Goal: Information Seeking & Learning: Learn about a topic

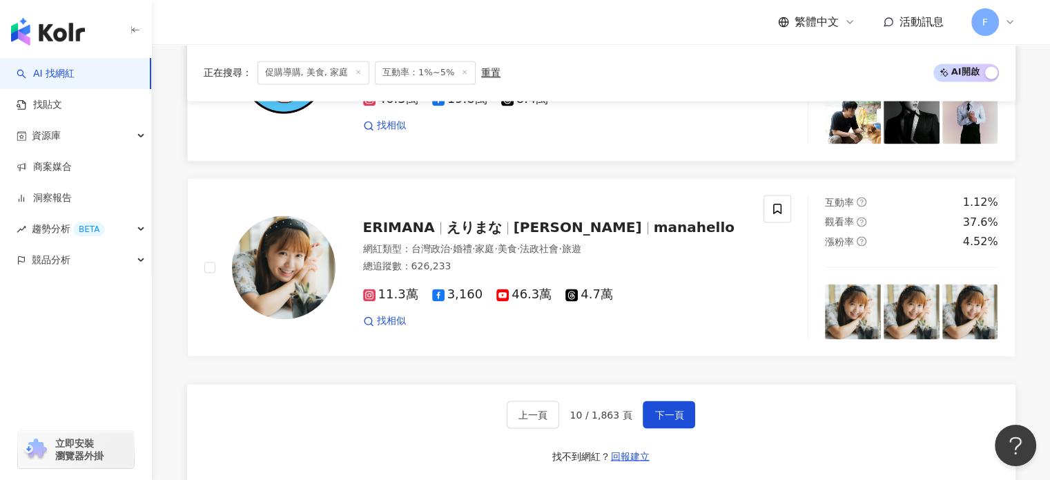
scroll to position [2279, 0]
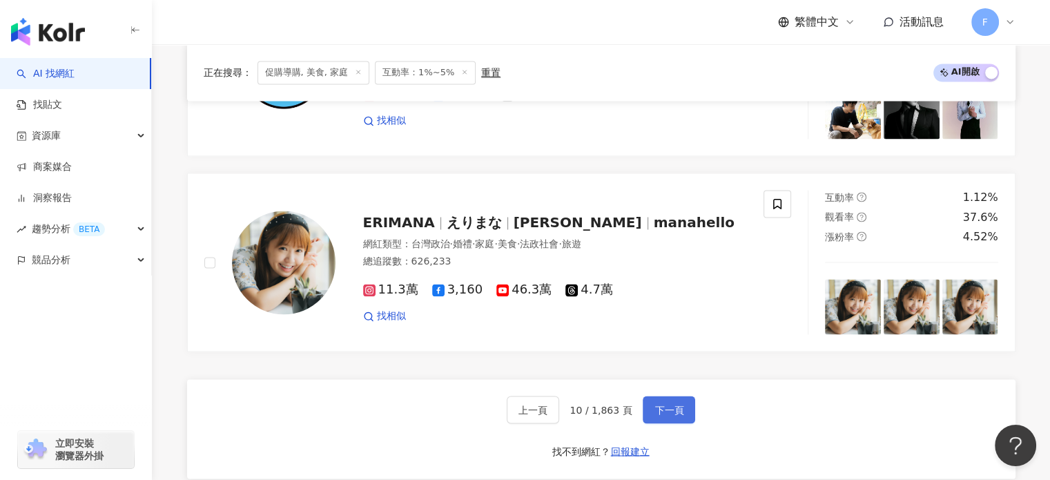
click at [677, 396] on button "下一頁" at bounding box center [669, 410] width 52 height 28
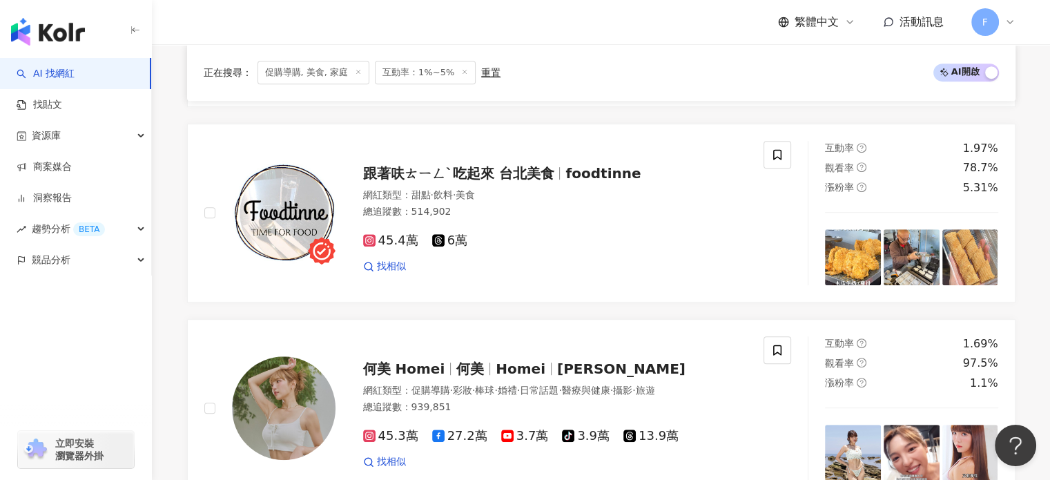
scroll to position [2288, 0]
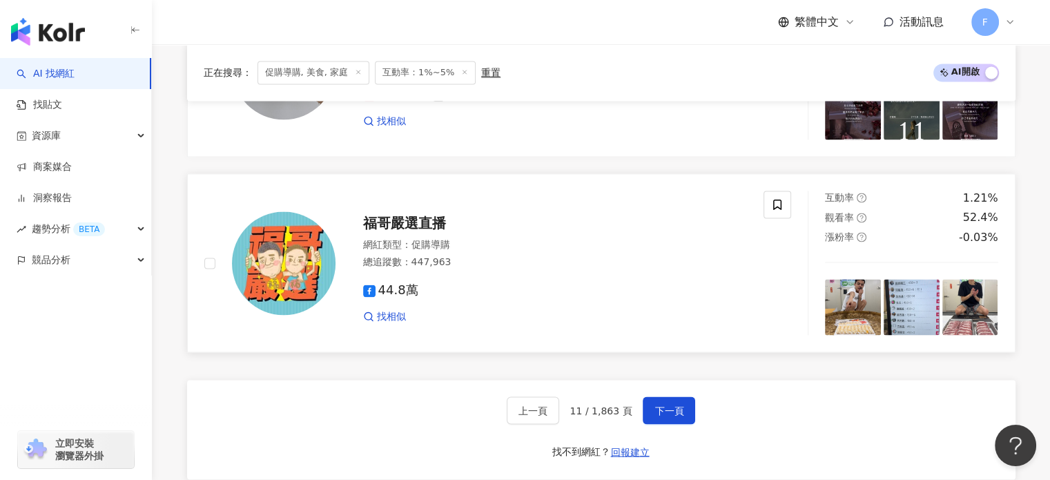
click at [703, 202] on div "福哥嚴選直播 網紅類型 ： 促購導購 總追蹤數 ： 447,963 44.8萬 找相似" at bounding box center [542, 262] width 412 height 121
click at [660, 405] on span "下一頁" at bounding box center [669, 410] width 29 height 11
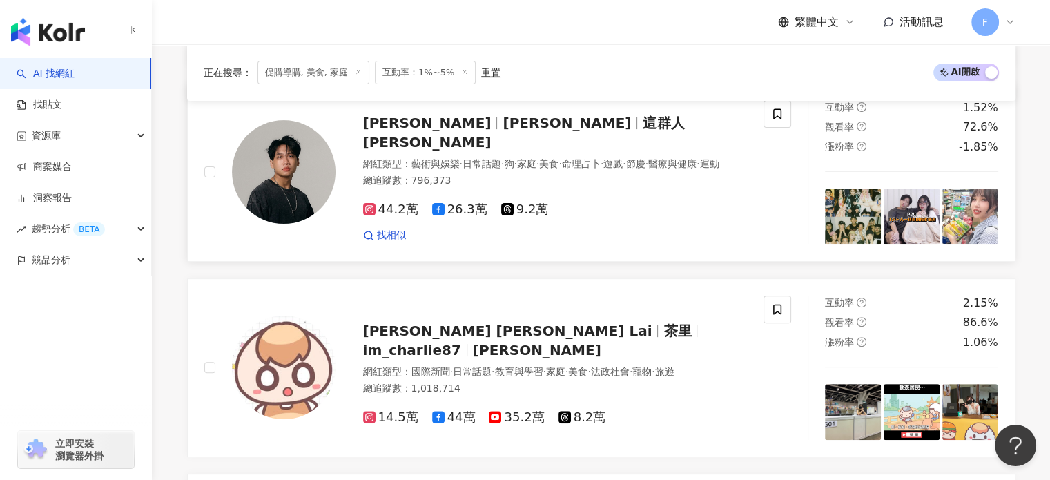
scroll to position [552, 0]
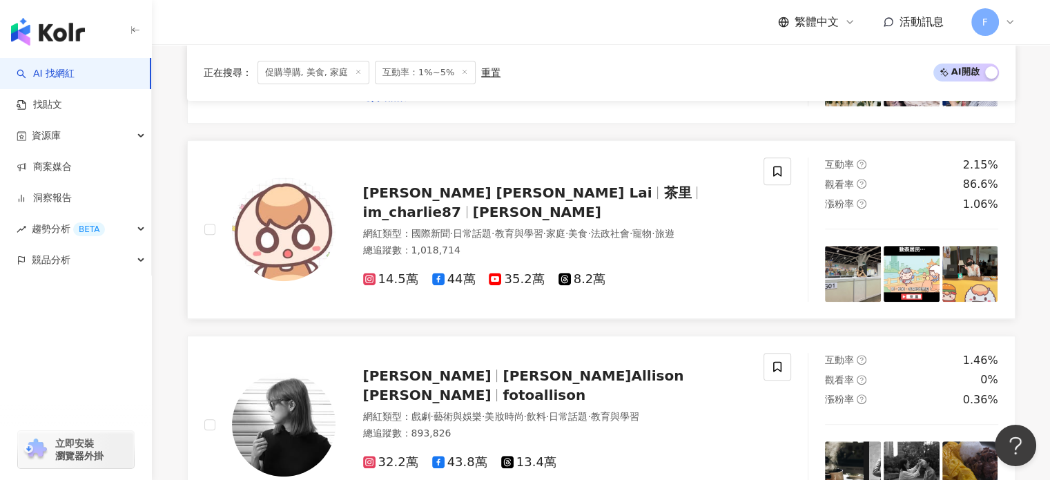
click at [281, 213] on img at bounding box center [284, 229] width 104 height 104
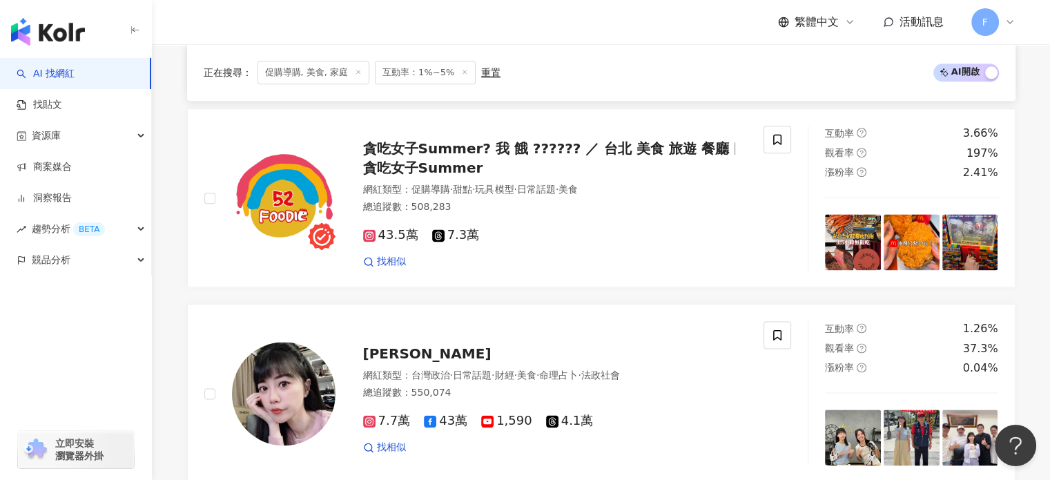
scroll to position [1726, 0]
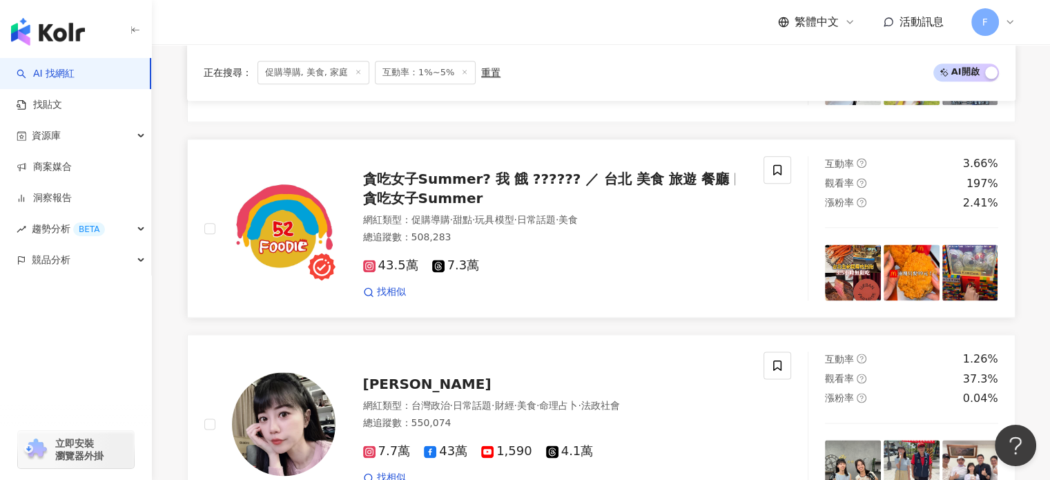
click at [284, 216] on img at bounding box center [284, 229] width 104 height 104
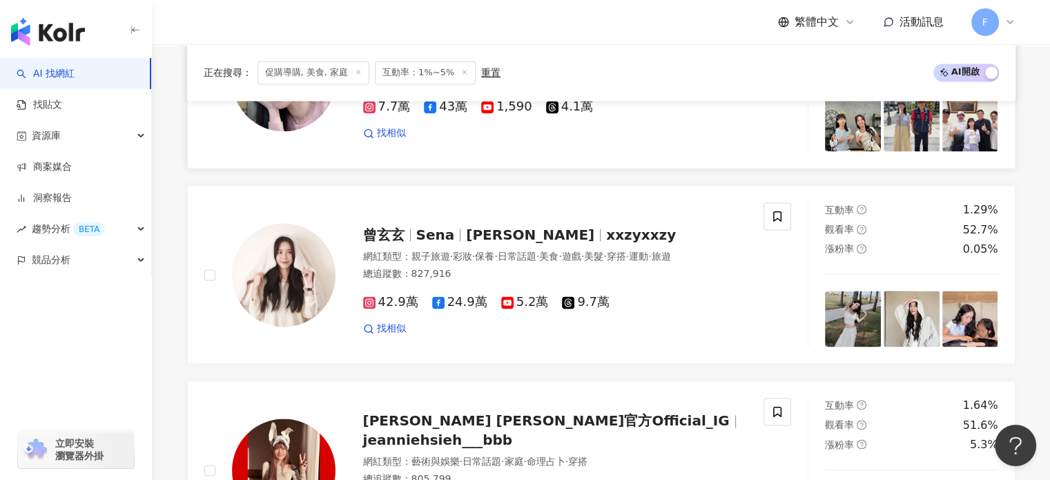
scroll to position [2072, 0]
click at [275, 248] on img at bounding box center [284, 274] width 104 height 104
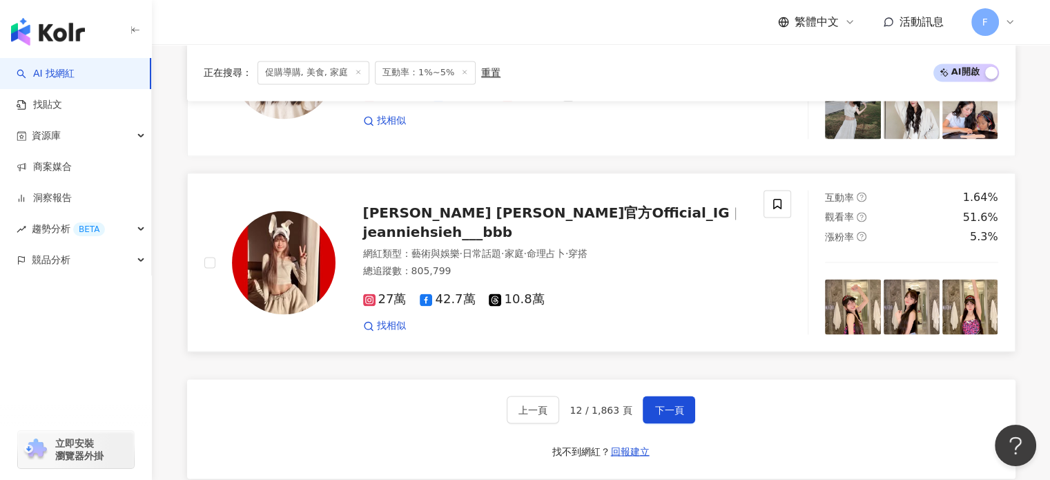
scroll to position [2348, 0]
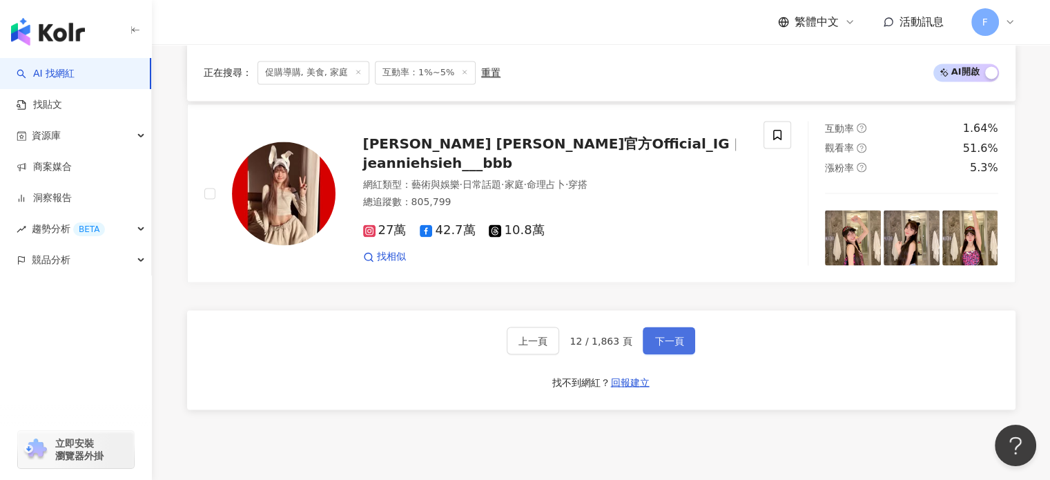
click at [667, 335] on span "下一頁" at bounding box center [669, 340] width 29 height 11
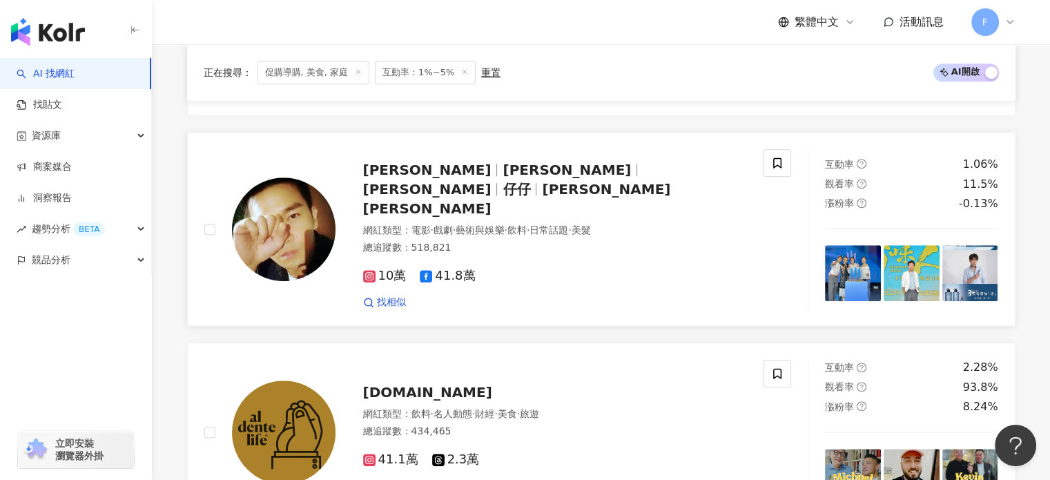
scroll to position [1174, 0]
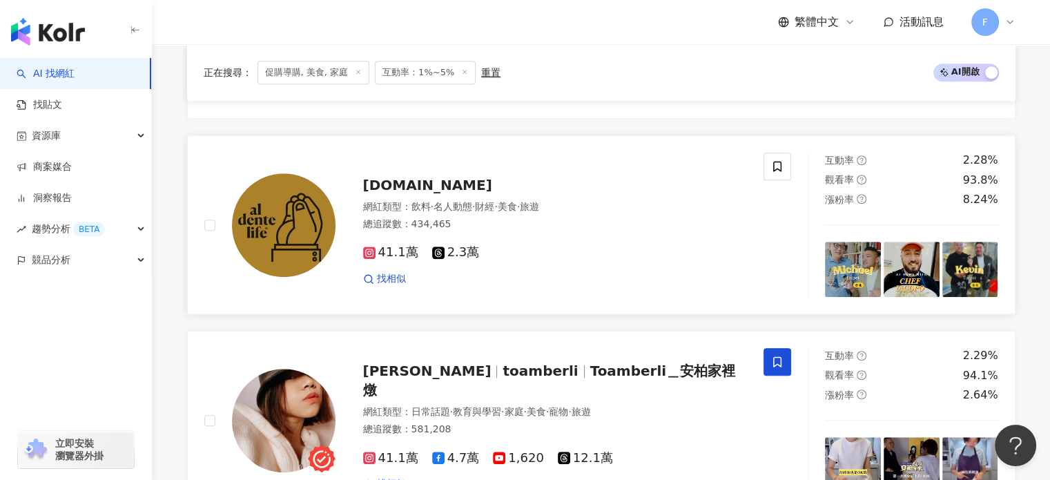
click at [282, 197] on img at bounding box center [284, 225] width 104 height 104
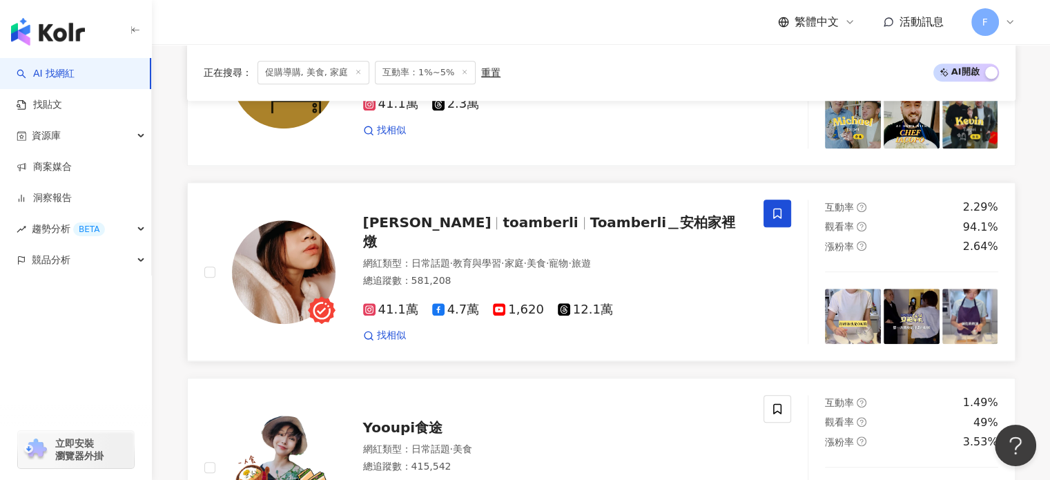
scroll to position [1243, 0]
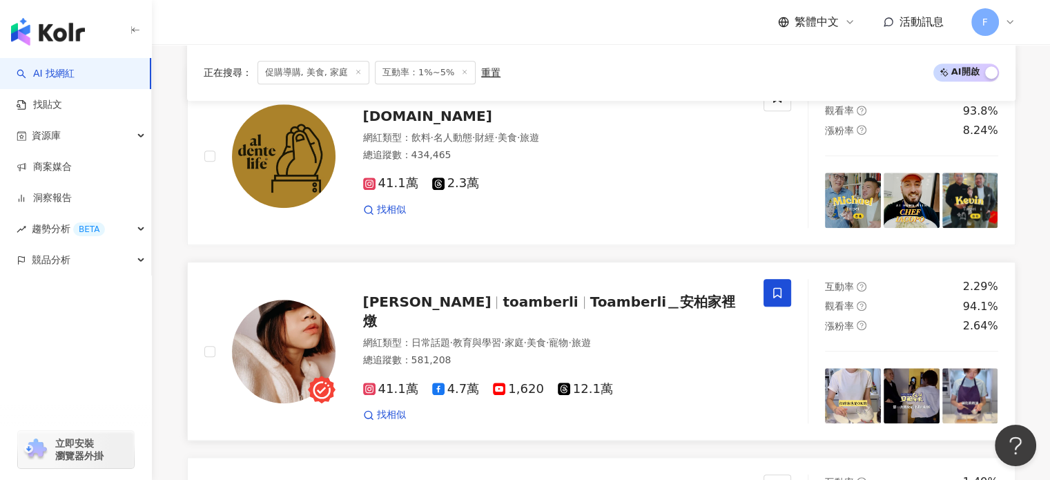
click at [304, 320] on img at bounding box center [284, 352] width 104 height 104
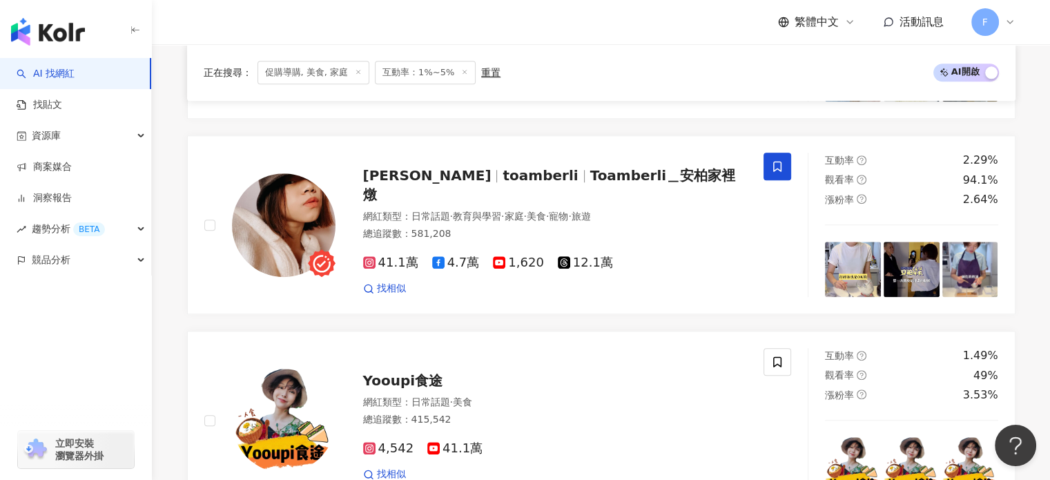
scroll to position [1519, 0]
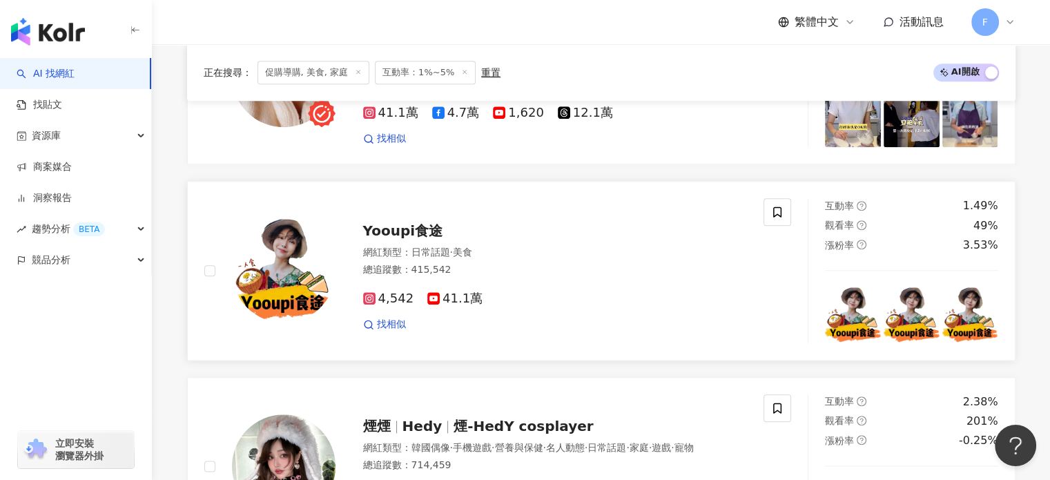
click at [359, 237] on div "Yooupi食途 網紅類型 ： 日常話題 · 美食 總追蹤數 ： 415,542 4,542 41.1萬 找相似" at bounding box center [542, 270] width 412 height 121
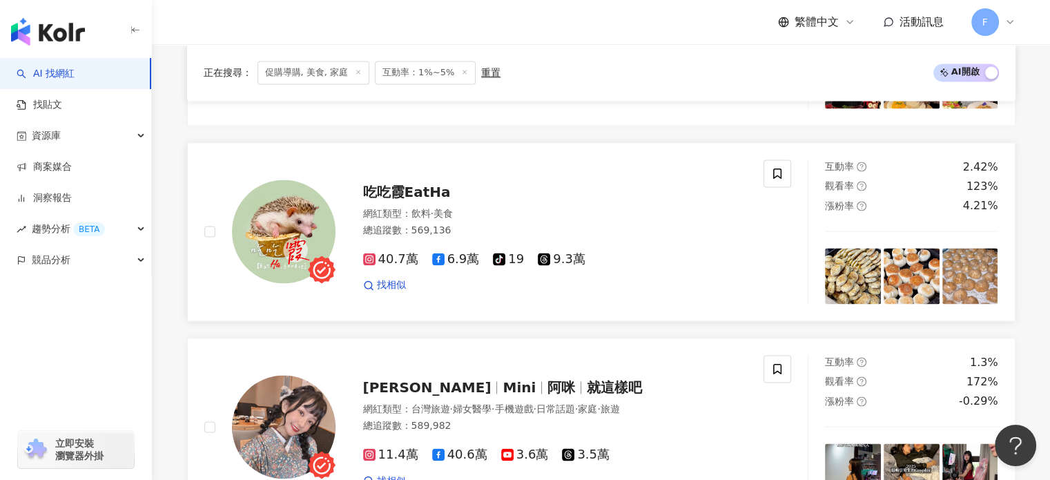
scroll to position [2279, 0]
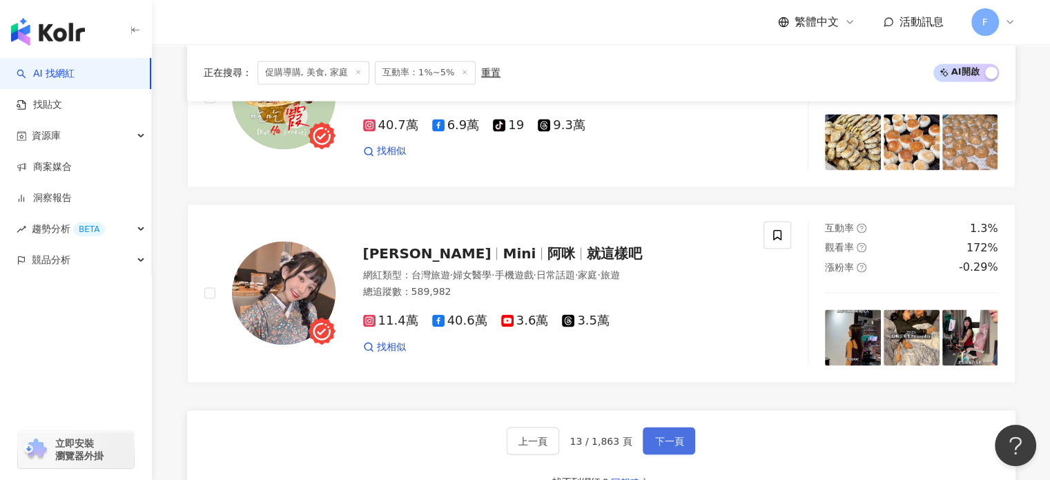
click at [663, 435] on span "下一頁" at bounding box center [669, 440] width 29 height 11
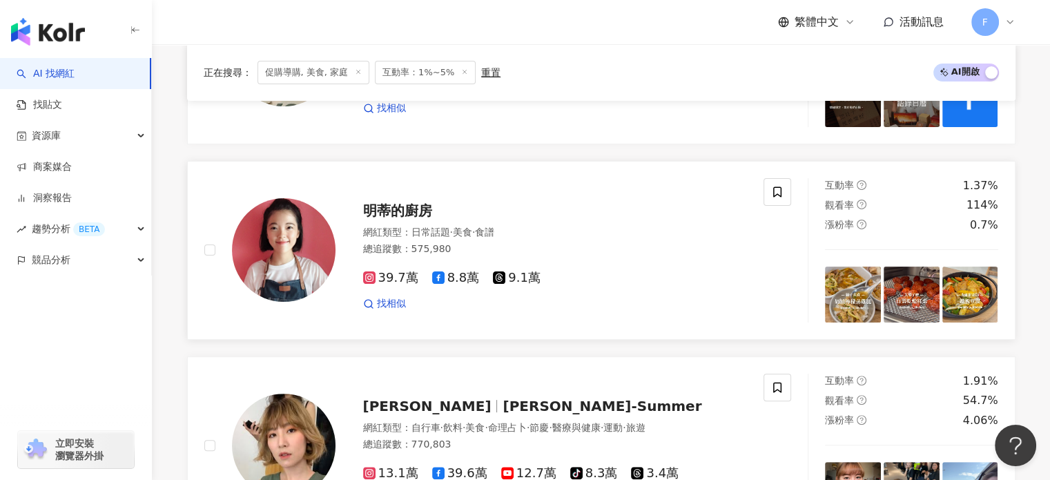
scroll to position [345, 0]
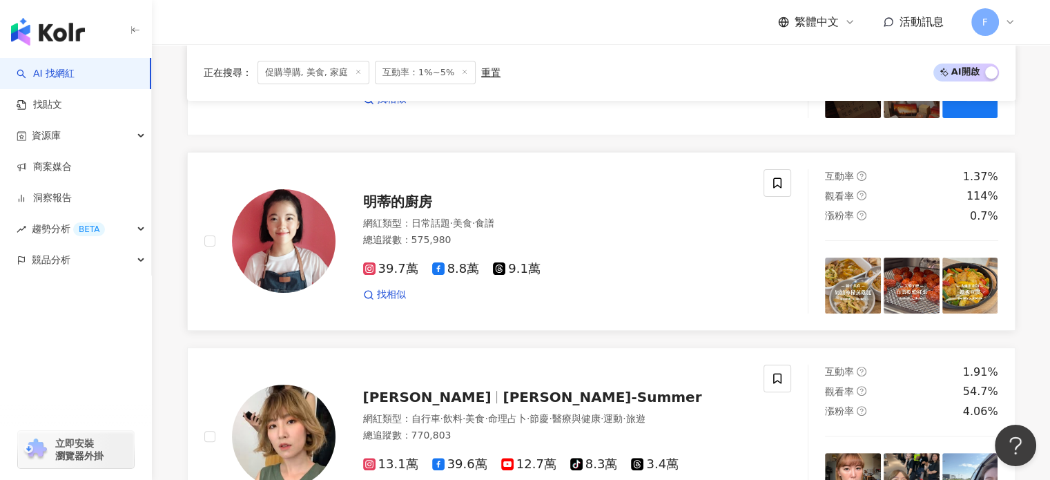
click at [325, 228] on img at bounding box center [284, 241] width 104 height 104
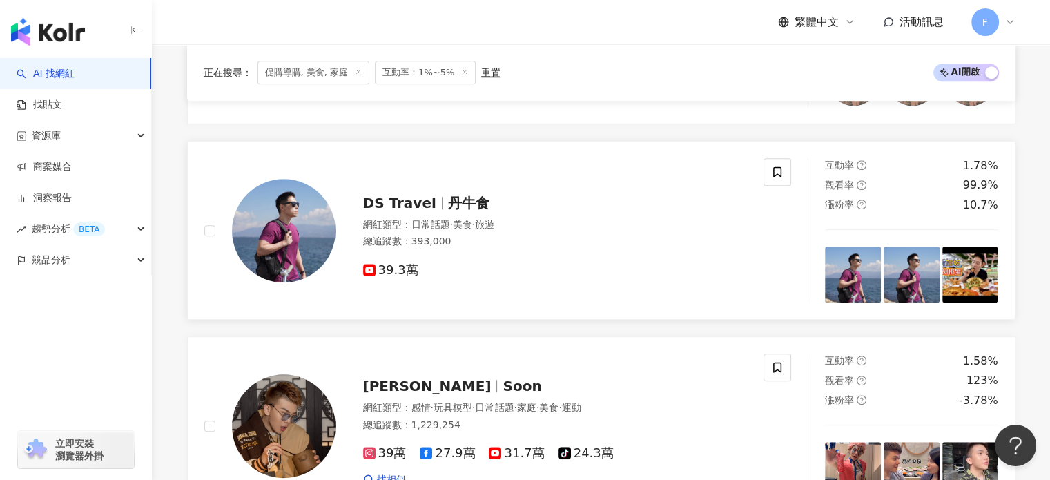
scroll to position [967, 0]
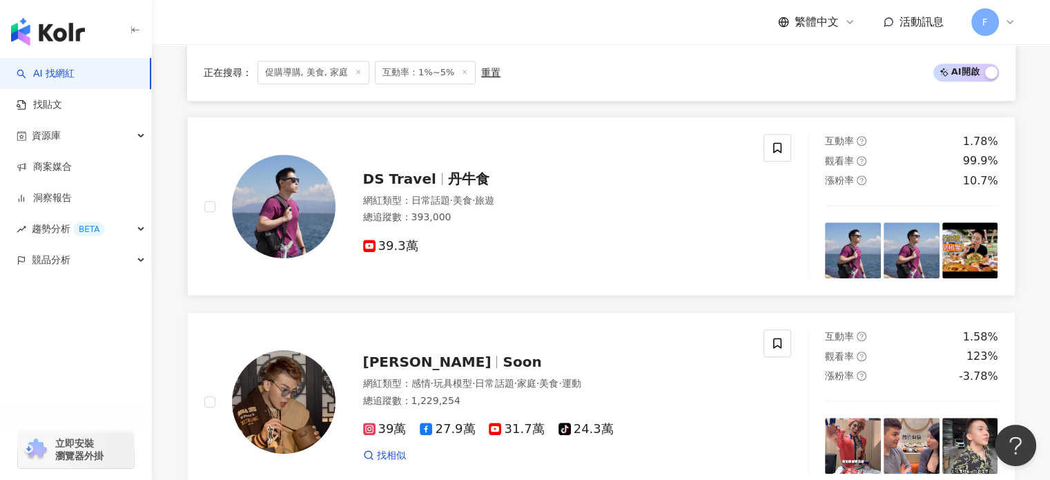
click at [291, 201] on img at bounding box center [284, 207] width 104 height 104
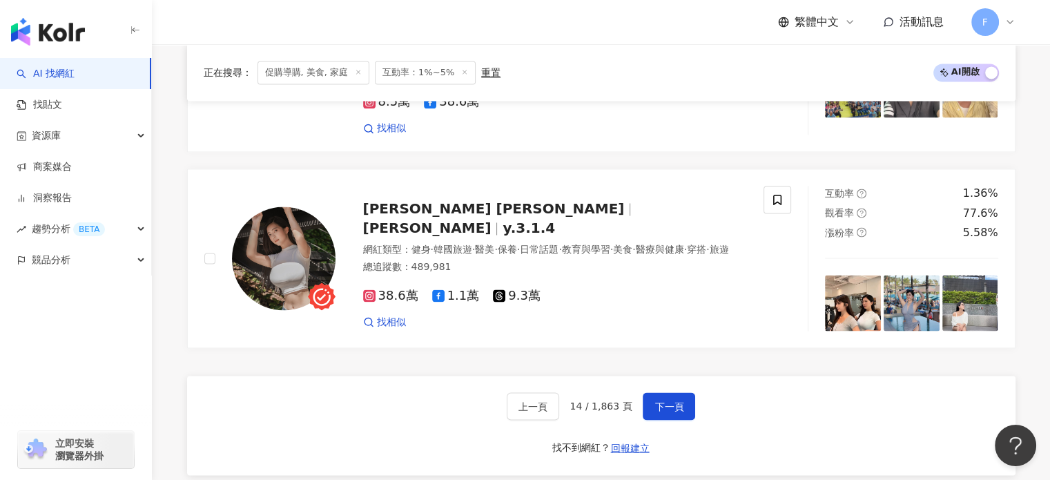
scroll to position [2317, 0]
click at [299, 206] on img at bounding box center [284, 258] width 104 height 104
click at [662, 400] on span "下一頁" at bounding box center [669, 405] width 29 height 11
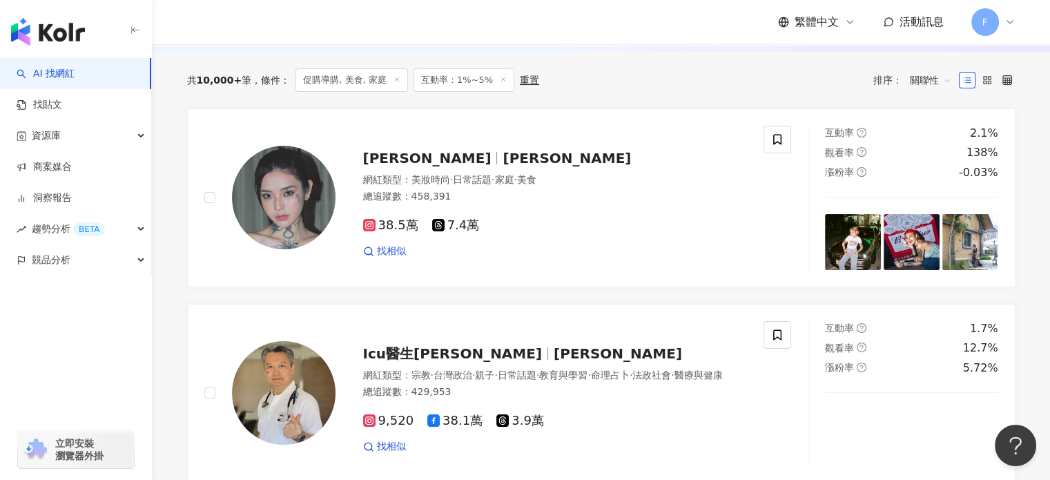
scroll to position [191, 0]
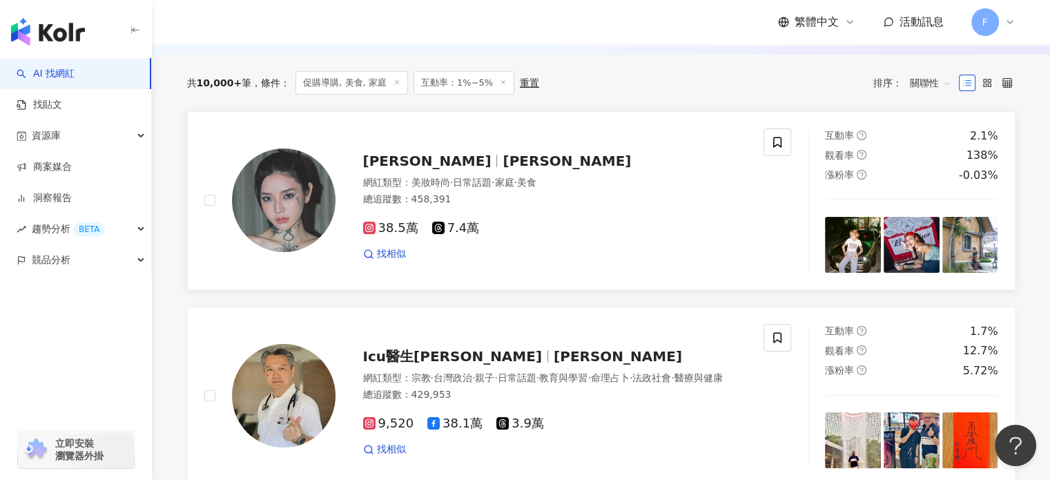
click at [310, 220] on img at bounding box center [284, 200] width 104 height 104
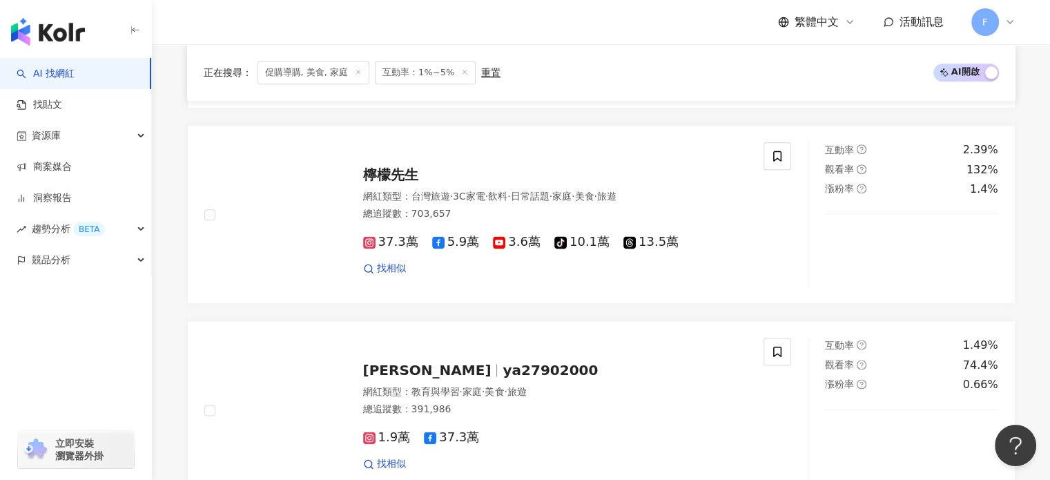
scroll to position [1757, 0]
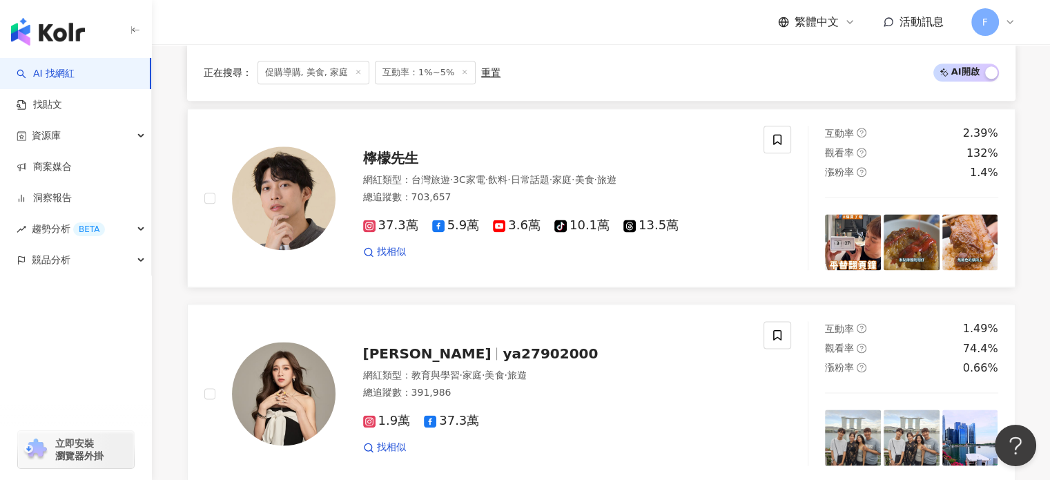
click at [331, 200] on img at bounding box center [284, 198] width 104 height 104
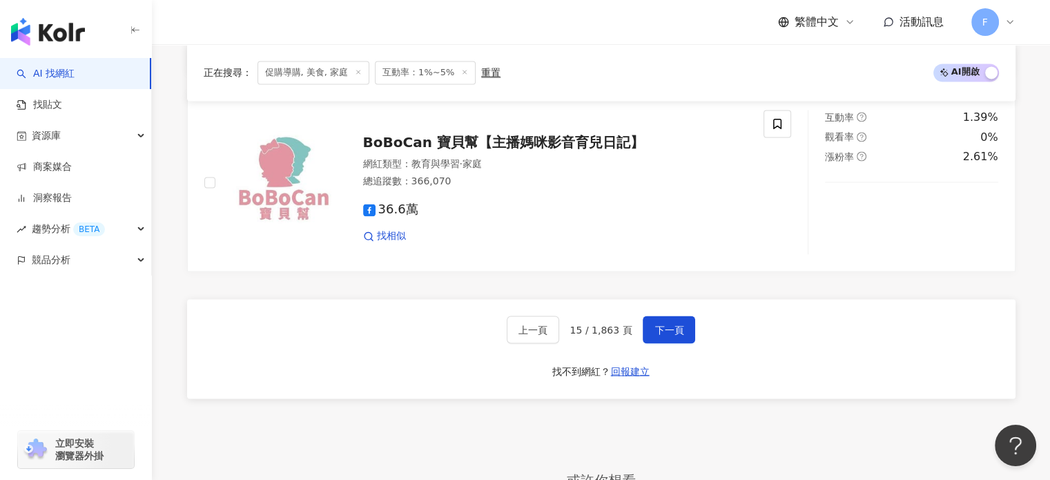
scroll to position [2378, 0]
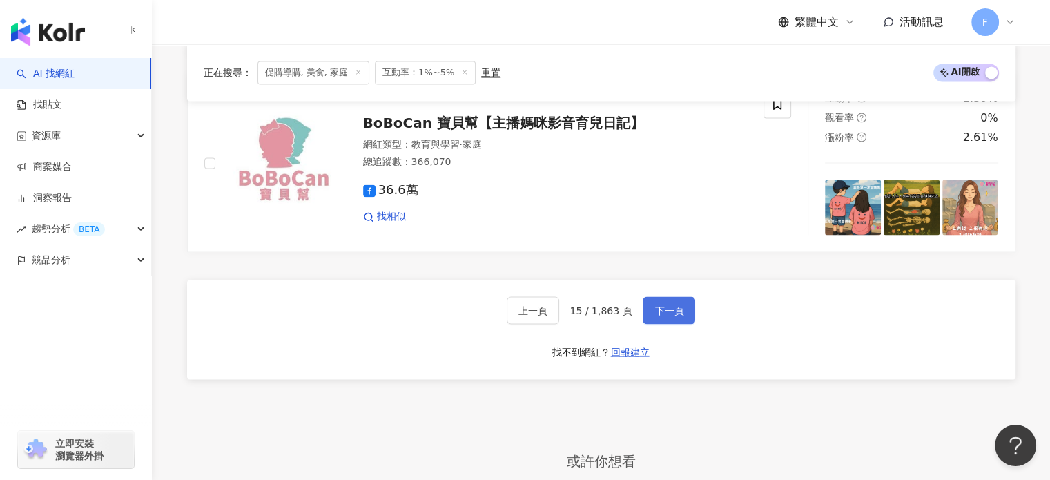
click at [660, 305] on span "下一頁" at bounding box center [669, 310] width 29 height 11
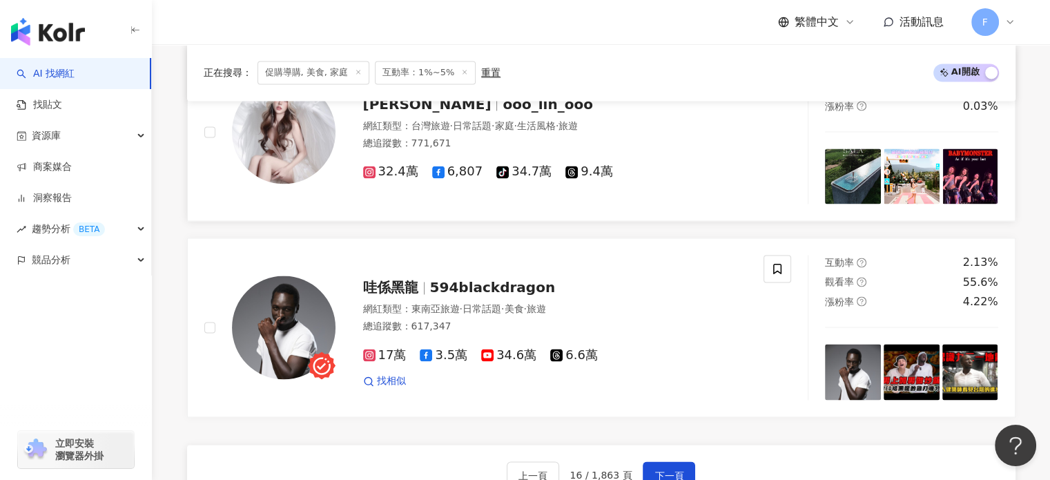
scroll to position [2279, 0]
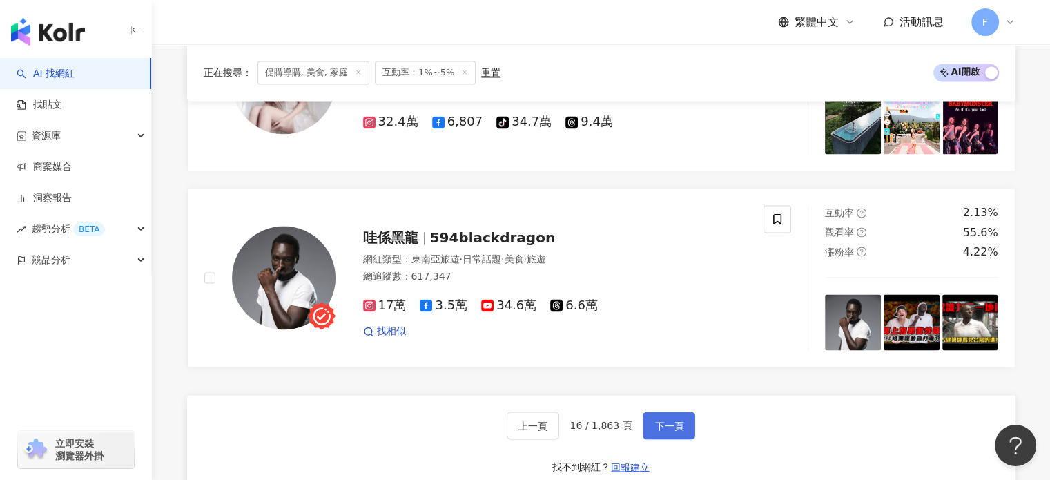
click at [671, 420] on span "下一頁" at bounding box center [669, 425] width 29 height 11
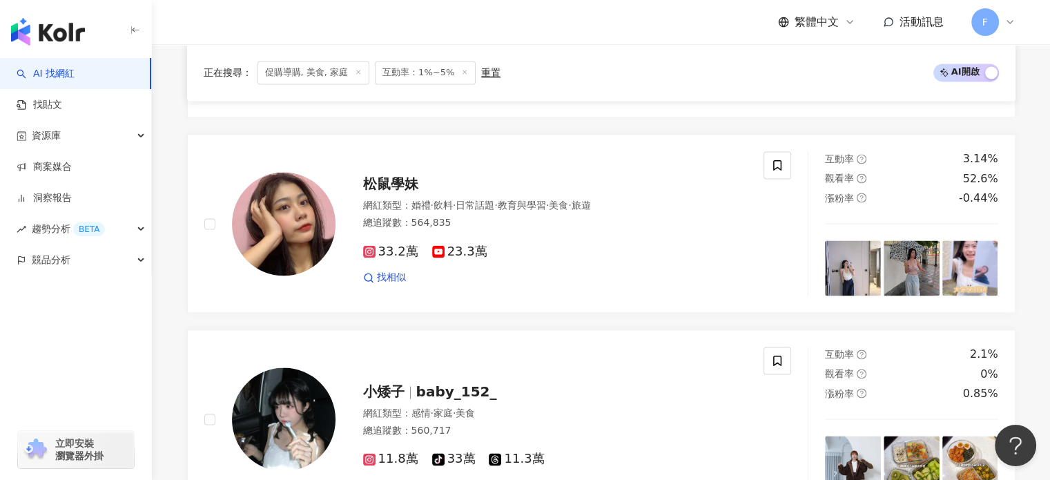
scroll to position [2141, 0]
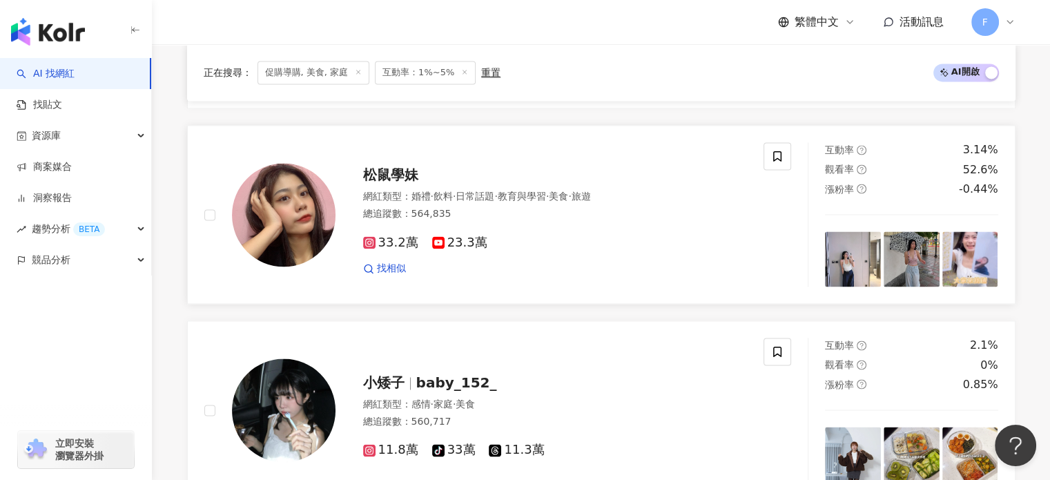
click at [277, 175] on img at bounding box center [284, 215] width 104 height 104
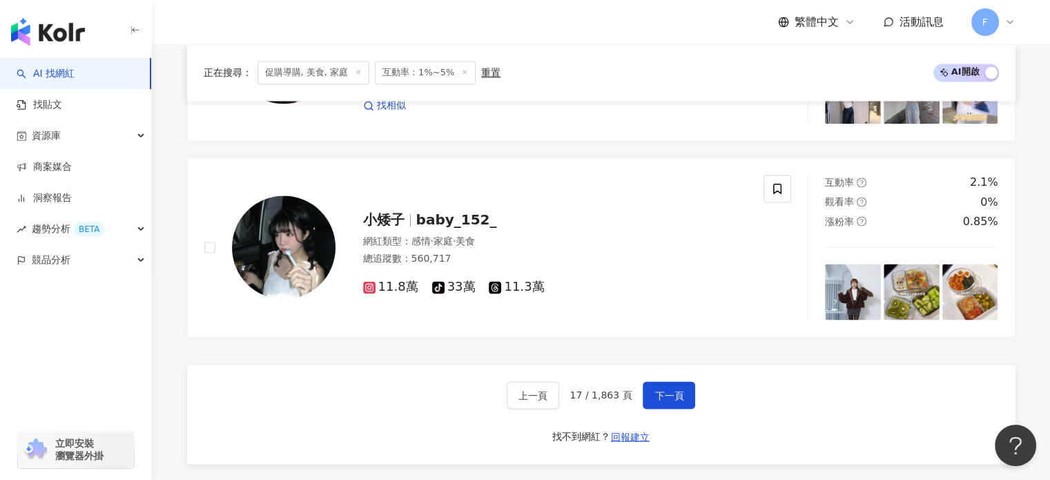
scroll to position [2348, 0]
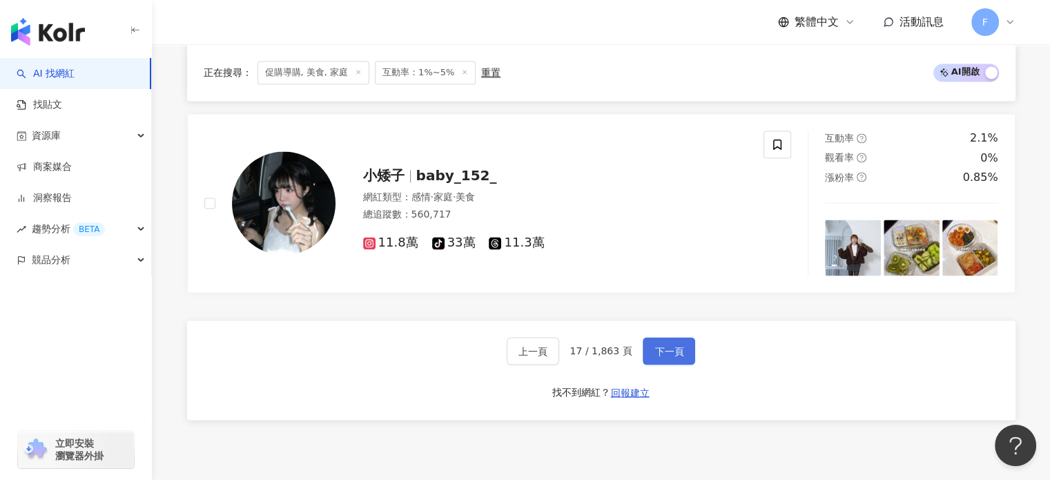
click at [680, 343] on button "下一頁" at bounding box center [669, 351] width 52 height 28
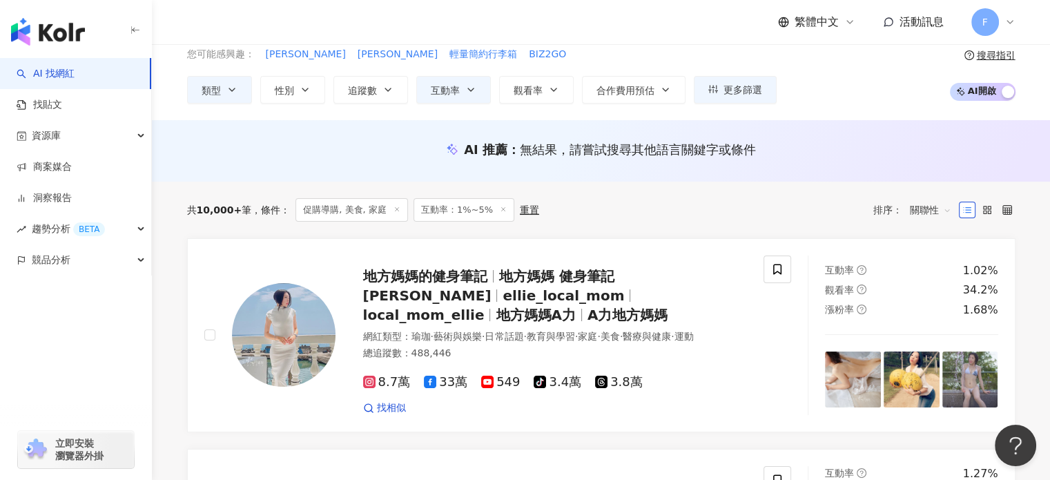
scroll to position [138, 0]
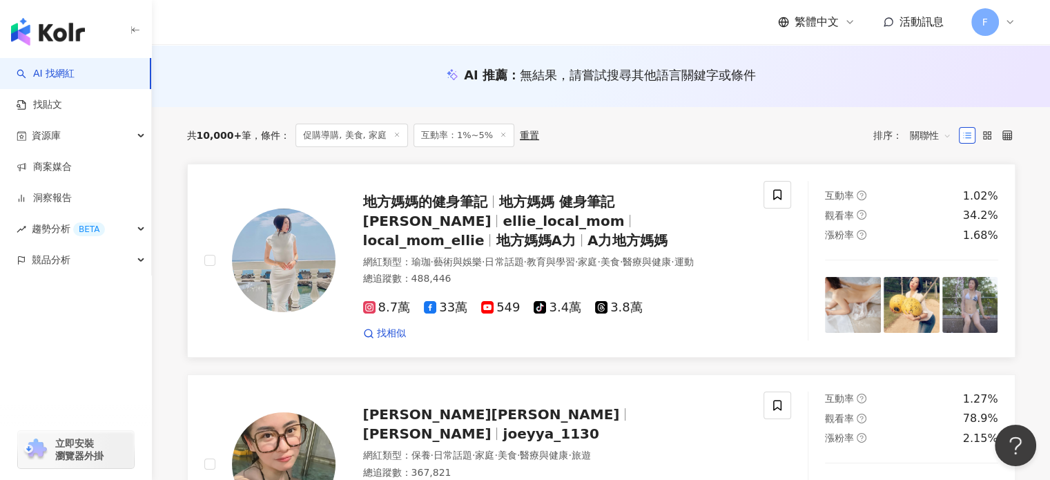
click at [292, 262] on img at bounding box center [284, 261] width 104 height 104
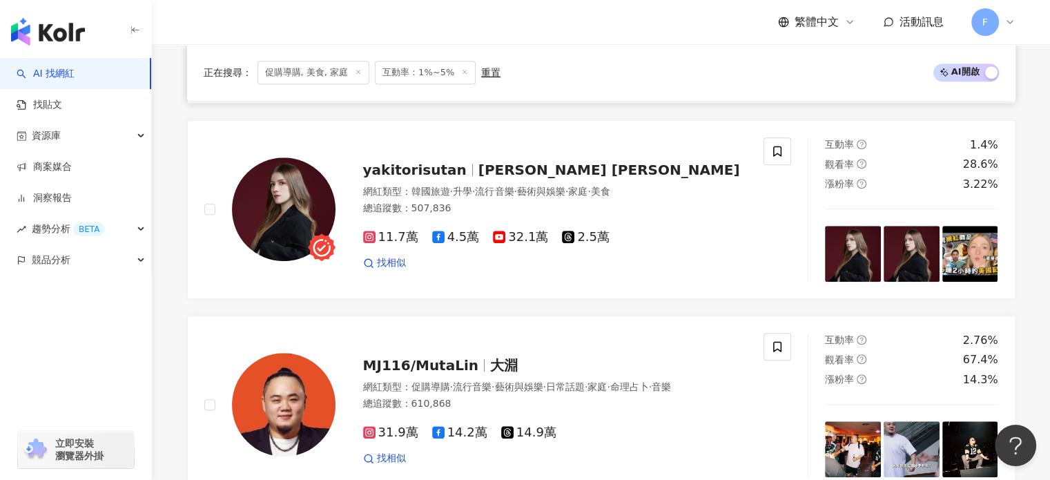
scroll to position [1105, 0]
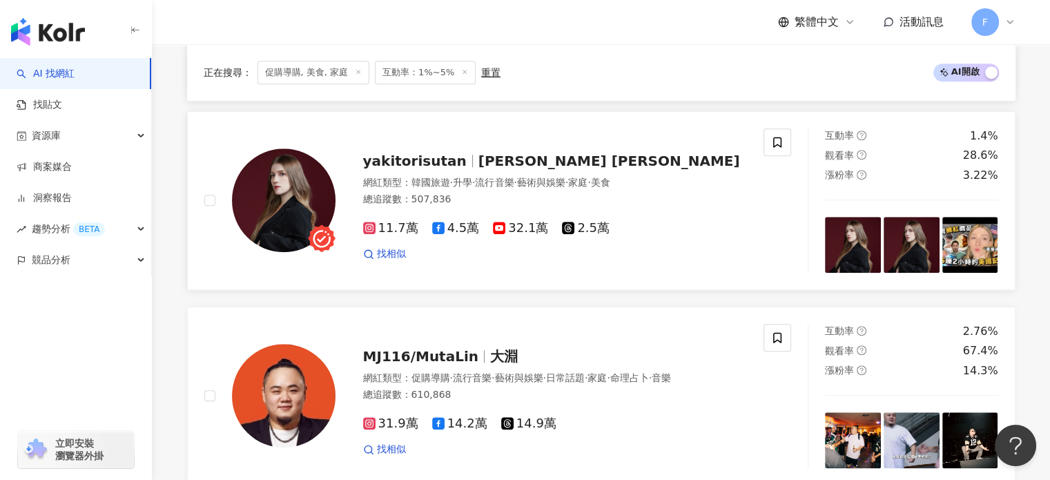
click at [302, 196] on img at bounding box center [284, 200] width 104 height 104
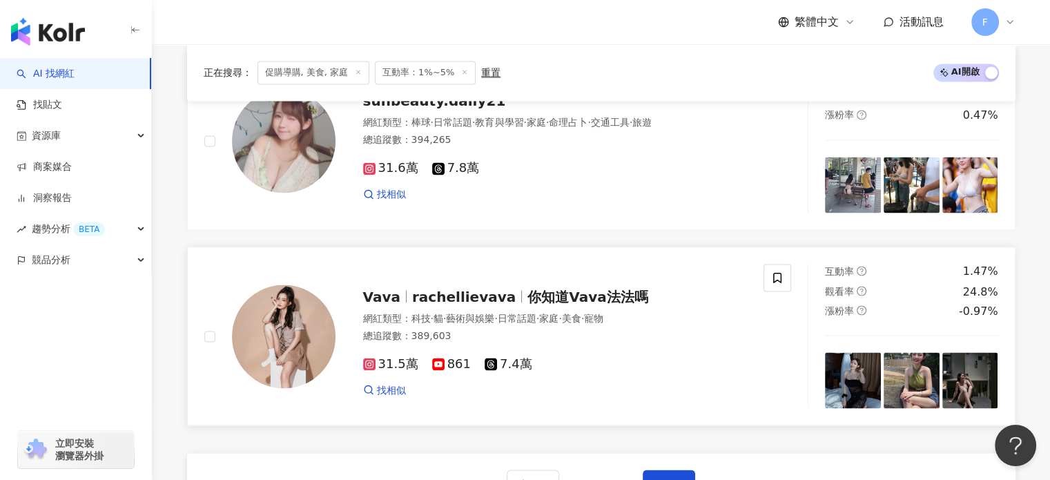
scroll to position [2417, 0]
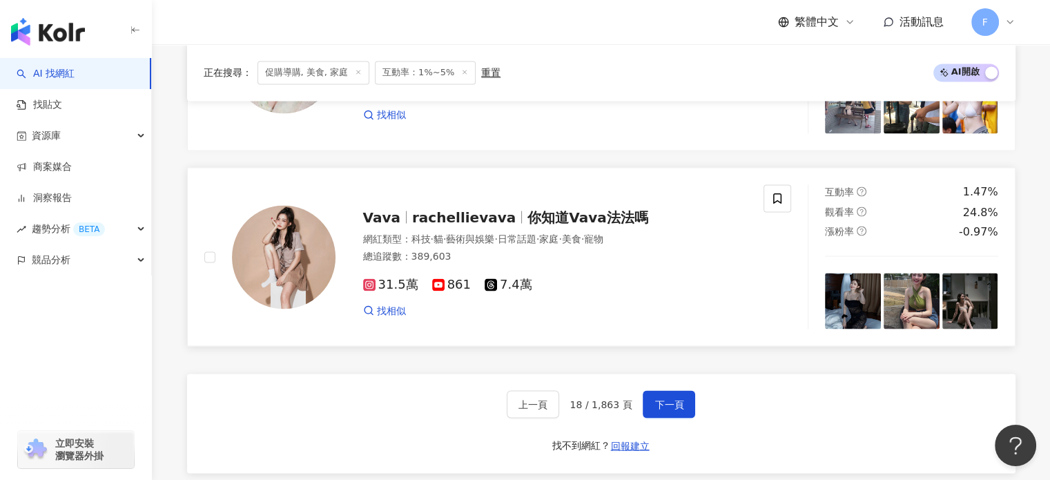
click at [326, 265] on img at bounding box center [284, 257] width 104 height 104
click at [668, 418] on button "下一頁" at bounding box center [669, 404] width 52 height 28
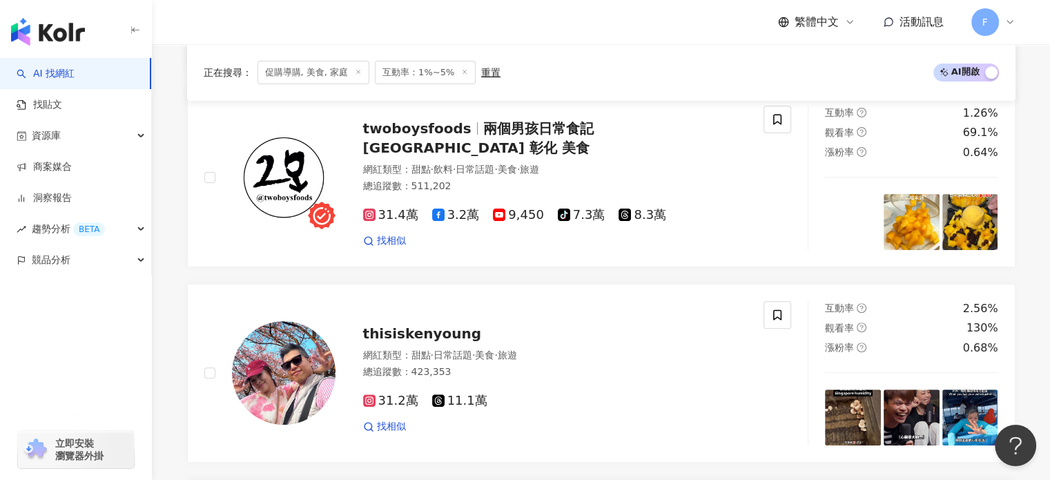
scroll to position [483, 0]
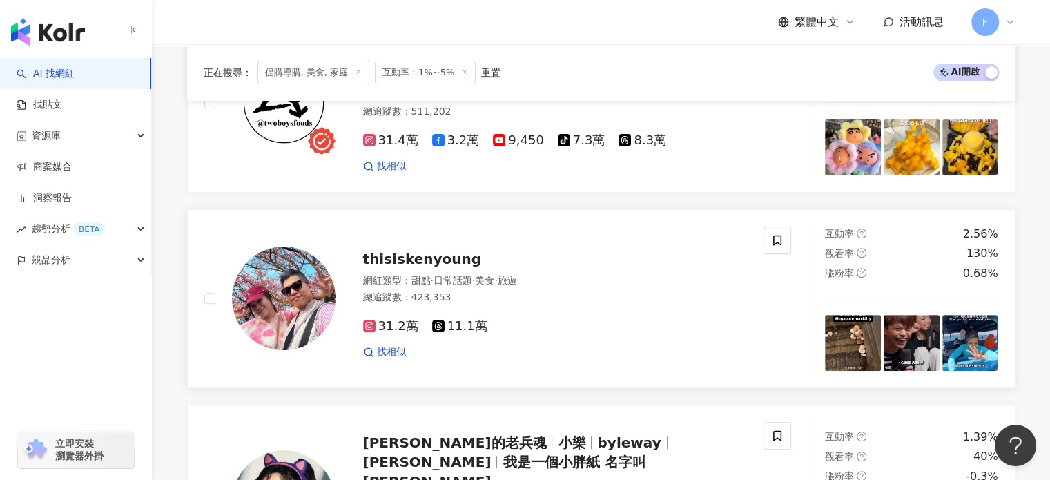
click at [273, 287] on img at bounding box center [284, 299] width 104 height 104
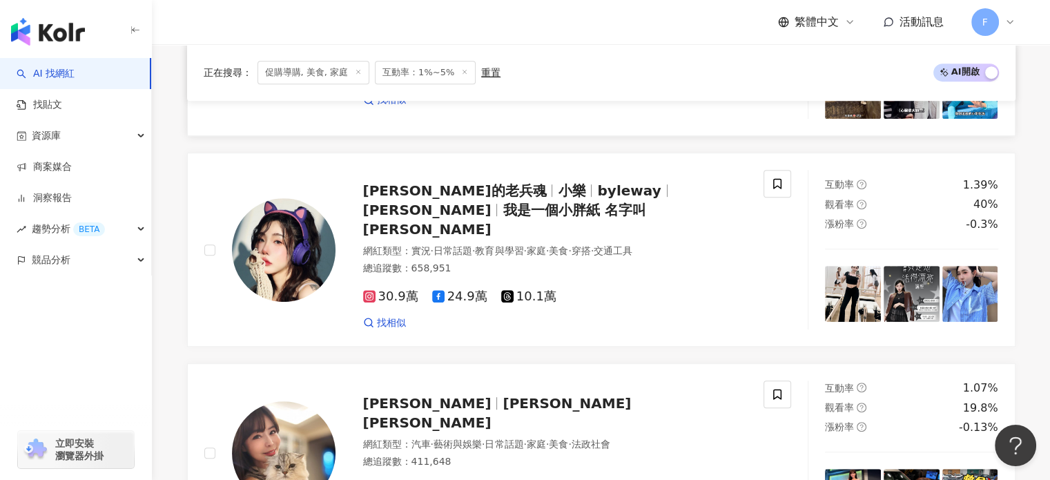
scroll to position [760, 0]
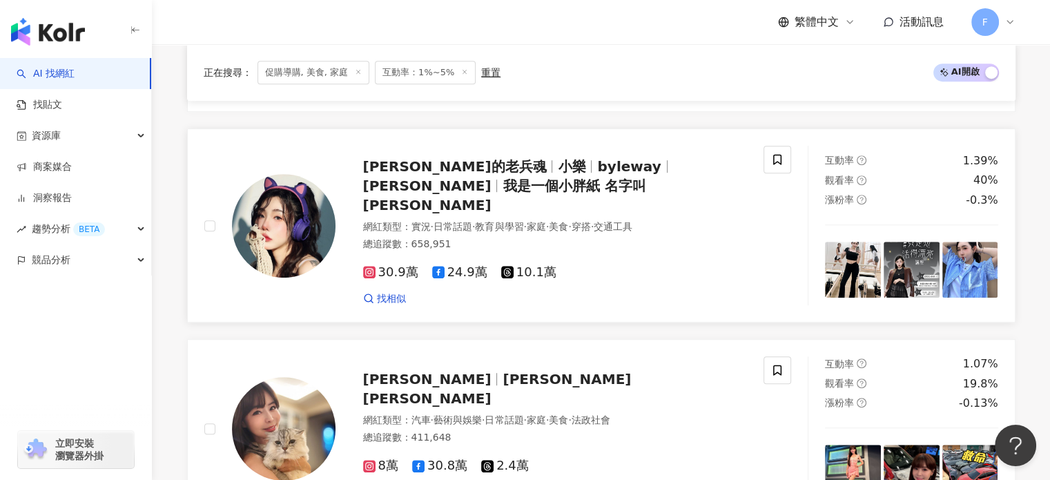
click at [311, 224] on img at bounding box center [284, 226] width 104 height 104
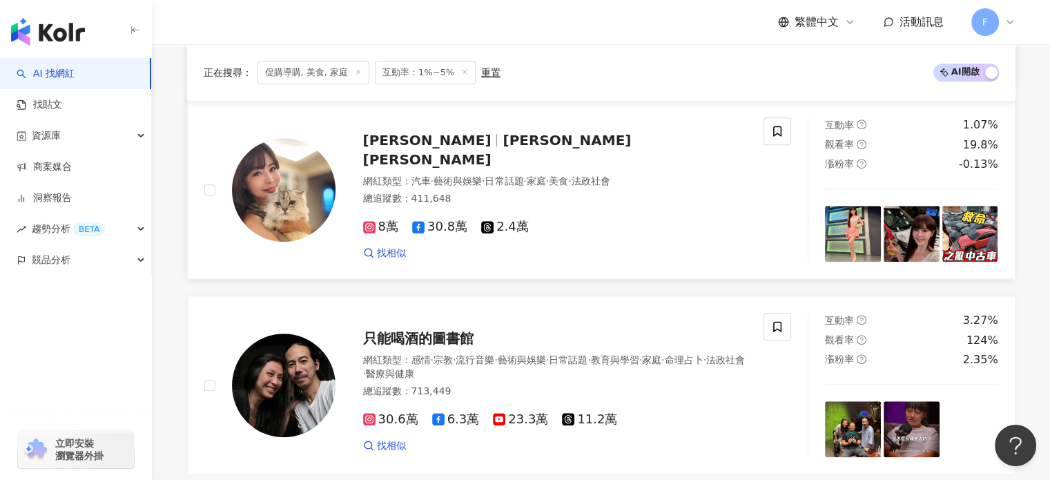
scroll to position [898, 0]
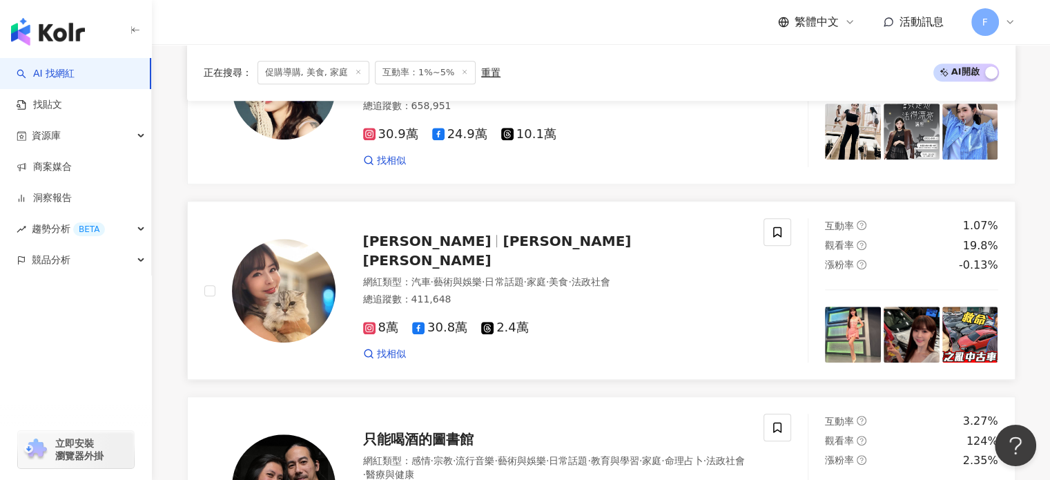
click at [326, 265] on img at bounding box center [284, 291] width 104 height 104
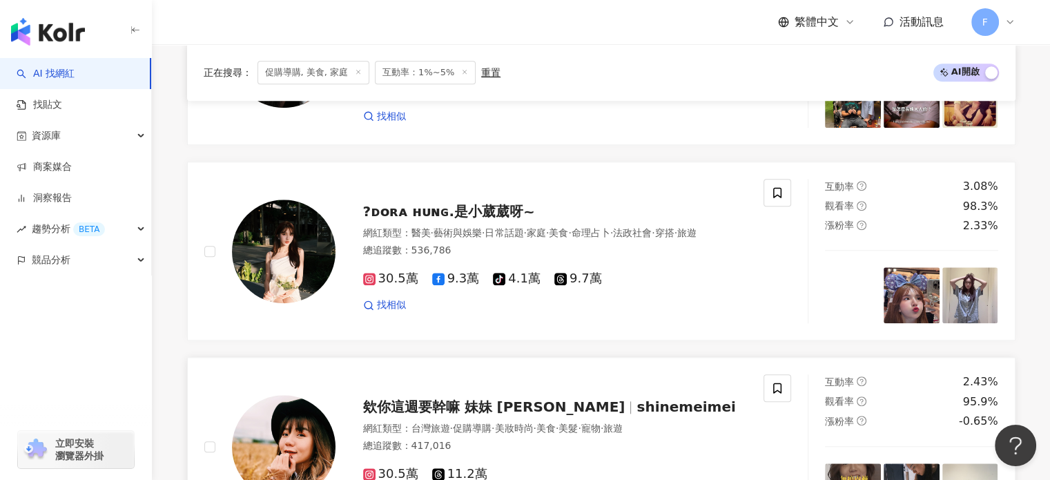
scroll to position [1381, 0]
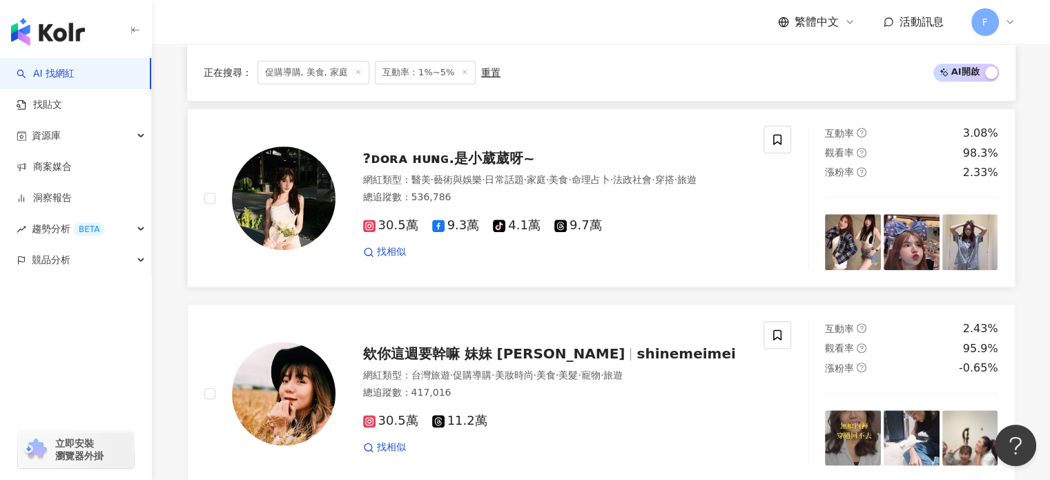
click at [297, 194] on img at bounding box center [284, 198] width 104 height 104
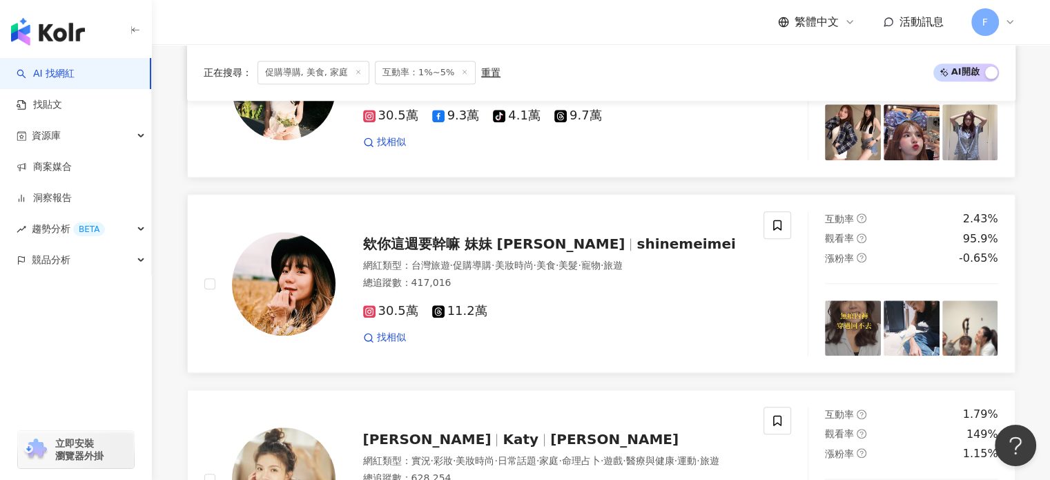
scroll to position [1519, 0]
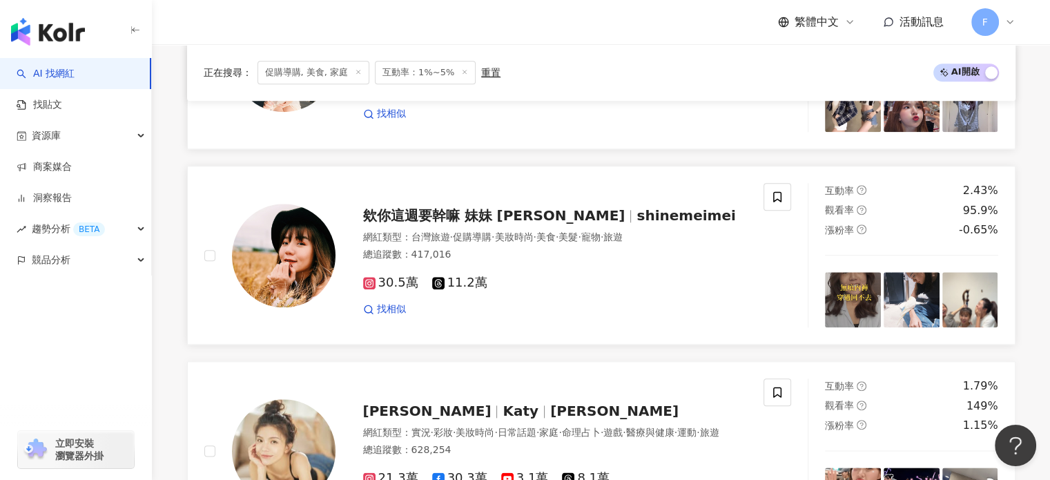
click at [260, 238] on img at bounding box center [284, 256] width 104 height 104
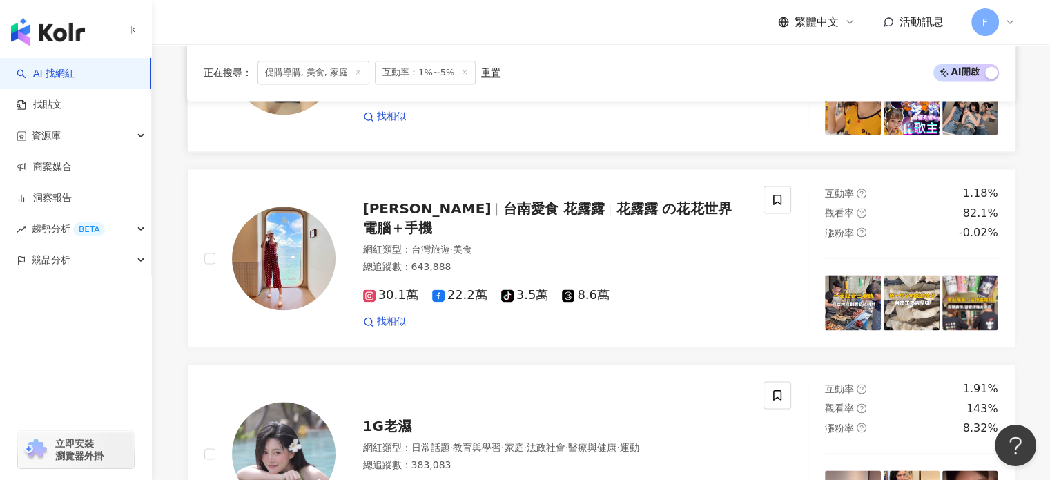
scroll to position [1906, 0]
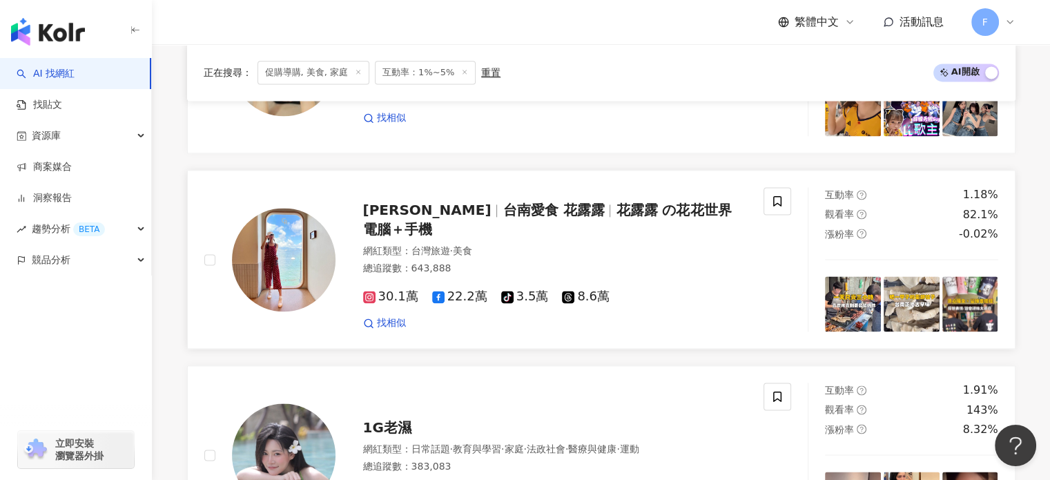
click at [304, 271] on img at bounding box center [284, 260] width 104 height 104
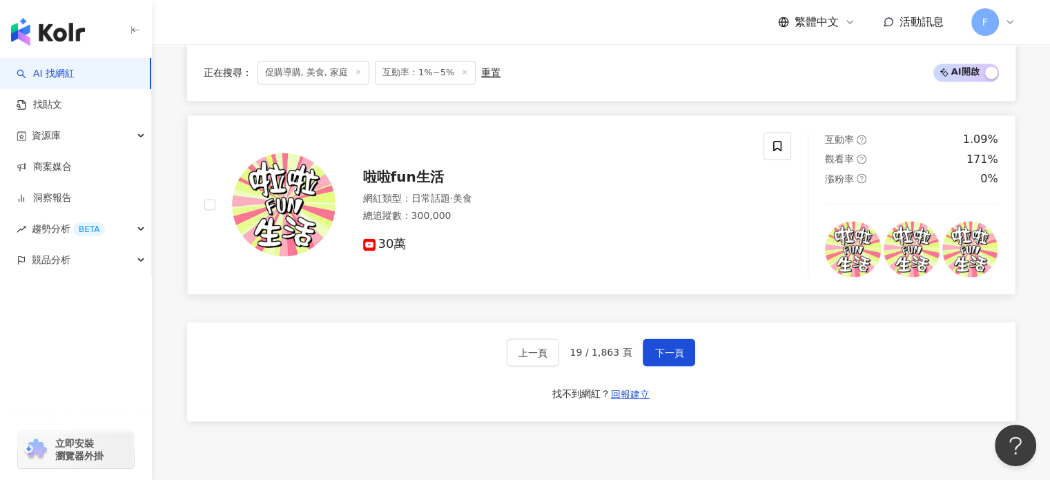
scroll to position [2320, 0]
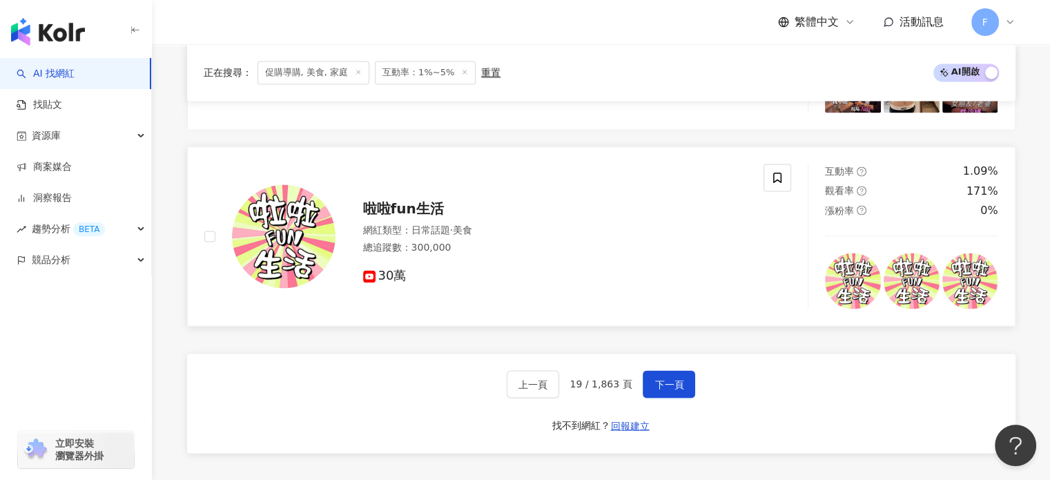
click at [298, 219] on img at bounding box center [284, 236] width 104 height 104
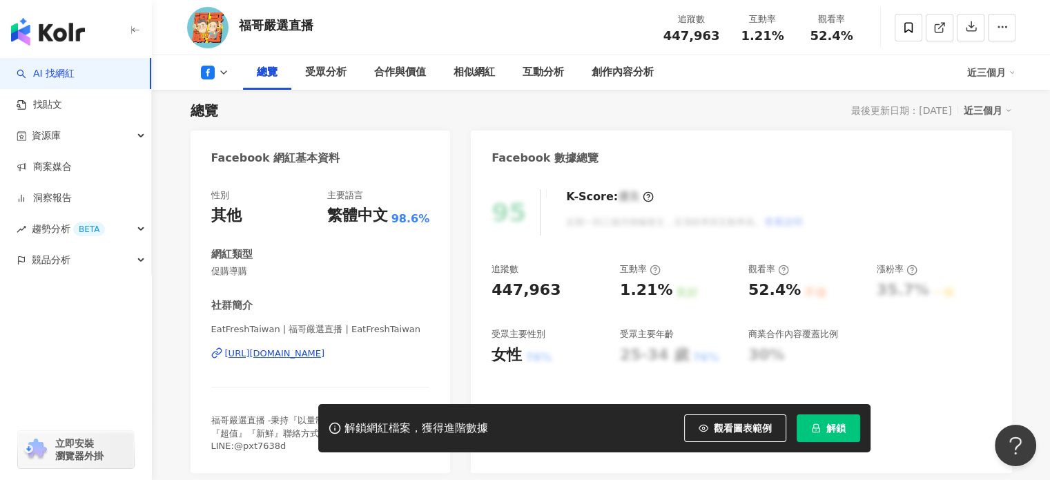
scroll to position [207, 0]
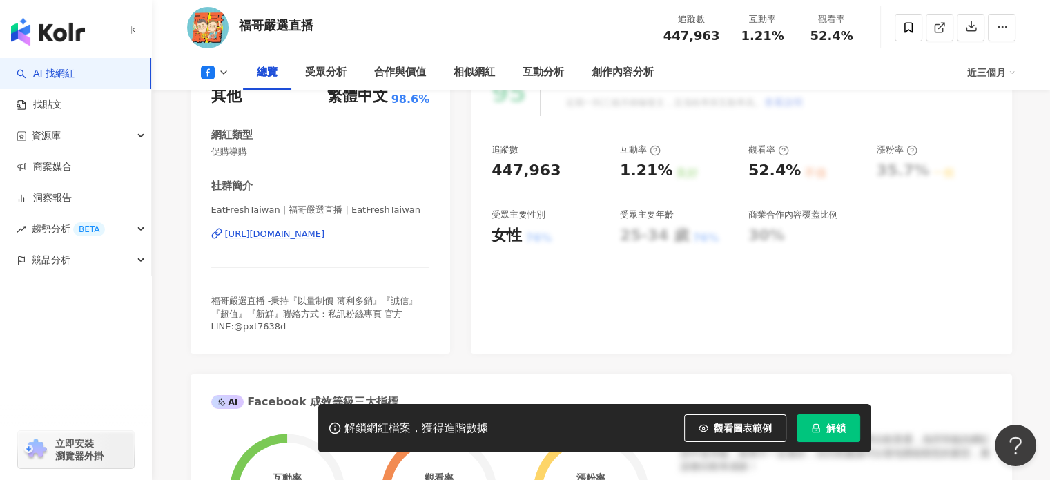
click at [325, 237] on div "https://www.facebook.com/1465404263533121" at bounding box center [275, 234] width 100 height 12
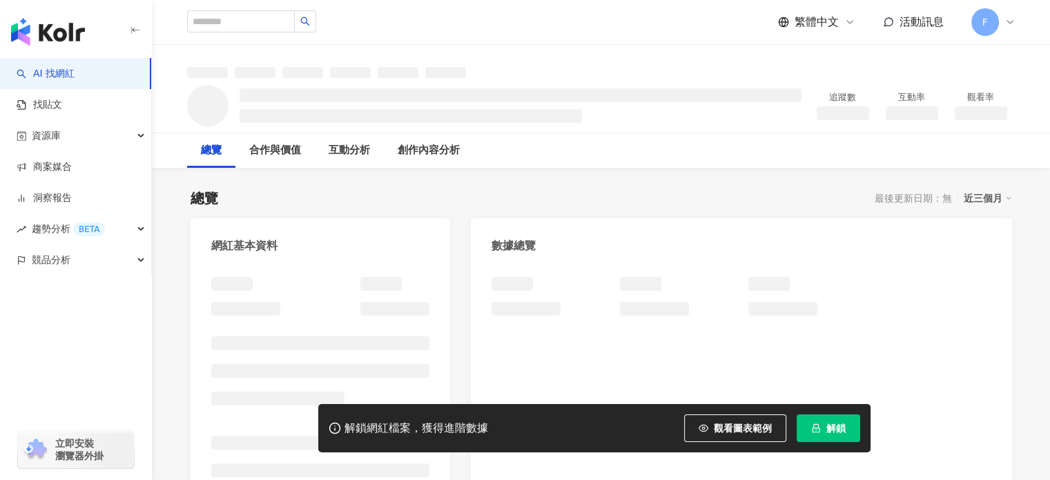
scroll to position [138, 0]
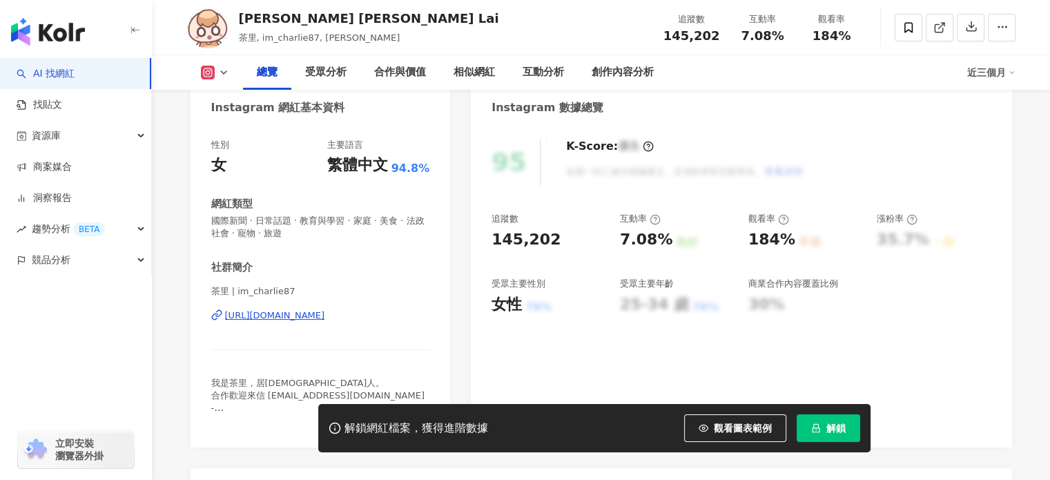
click at [325, 309] on div "https://www.instagram.com/im_charlie87/" at bounding box center [275, 315] width 100 height 12
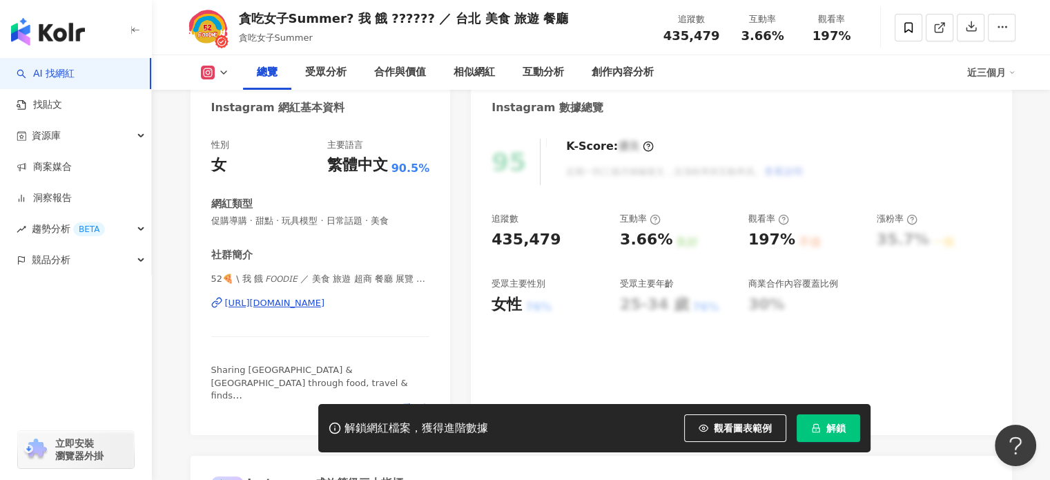
click at [325, 300] on div "https://www.instagram.com/52_foodie/" at bounding box center [275, 303] width 100 height 12
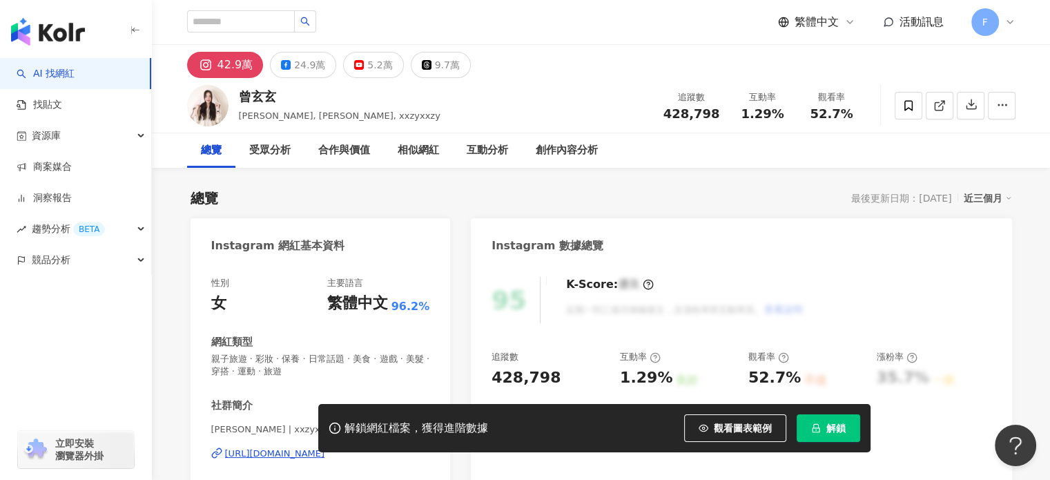
scroll to position [207, 0]
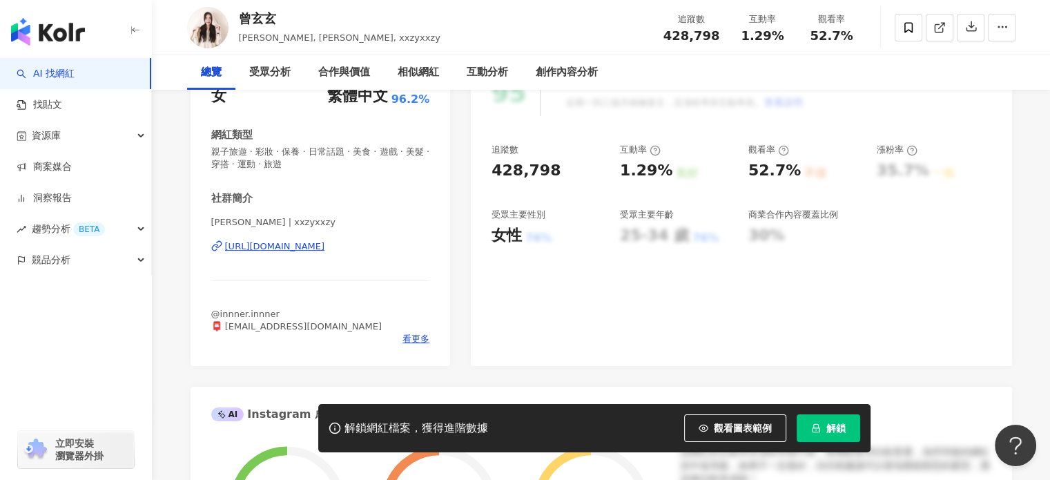
click at [325, 249] on div "https://www.instagram.com/xxzyxxzy/" at bounding box center [275, 246] width 100 height 12
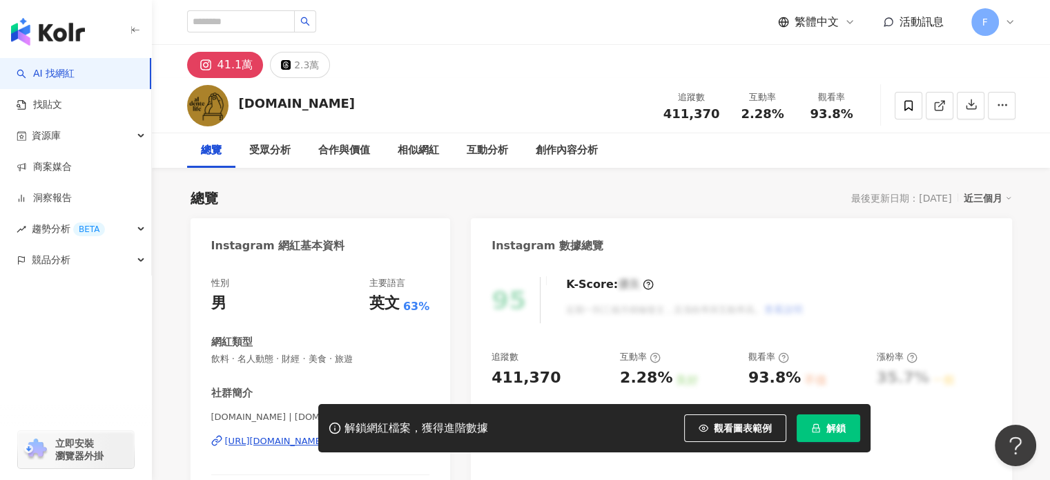
click at [329, 435] on div "[URL][DOMAIN_NAME][DOMAIN_NAME]" at bounding box center [312, 441] width 175 height 12
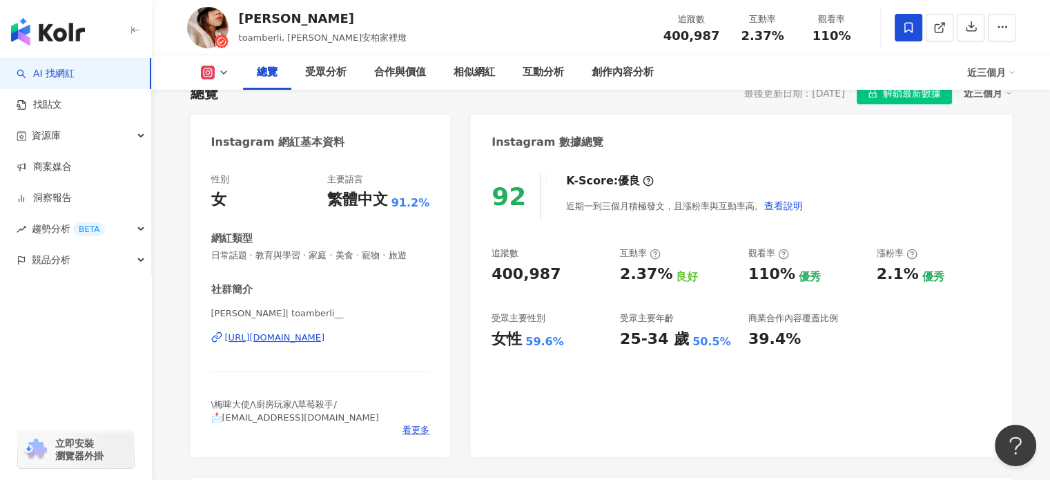
scroll to position [138, 0]
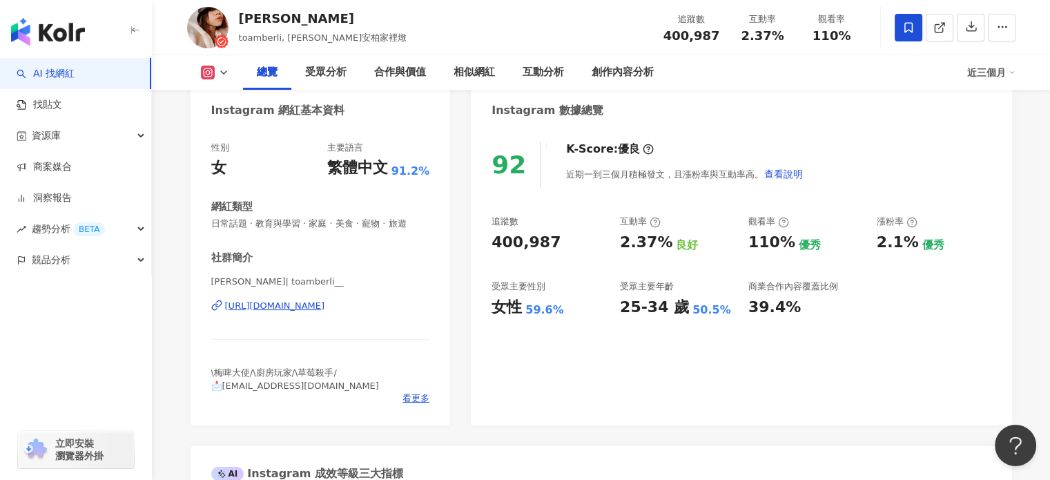
click at [325, 303] on div "https://www.instagram.com/toamberli__/" at bounding box center [275, 306] width 100 height 12
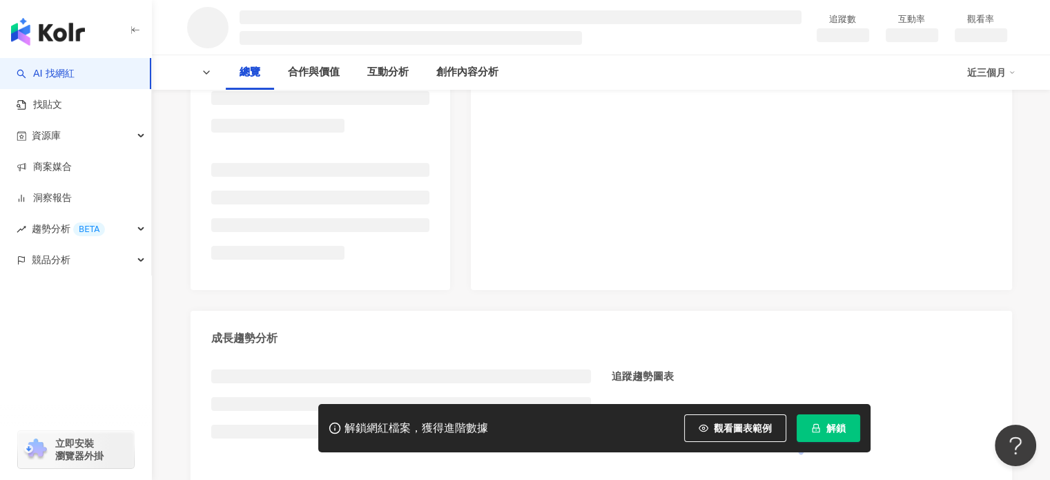
scroll to position [276, 0]
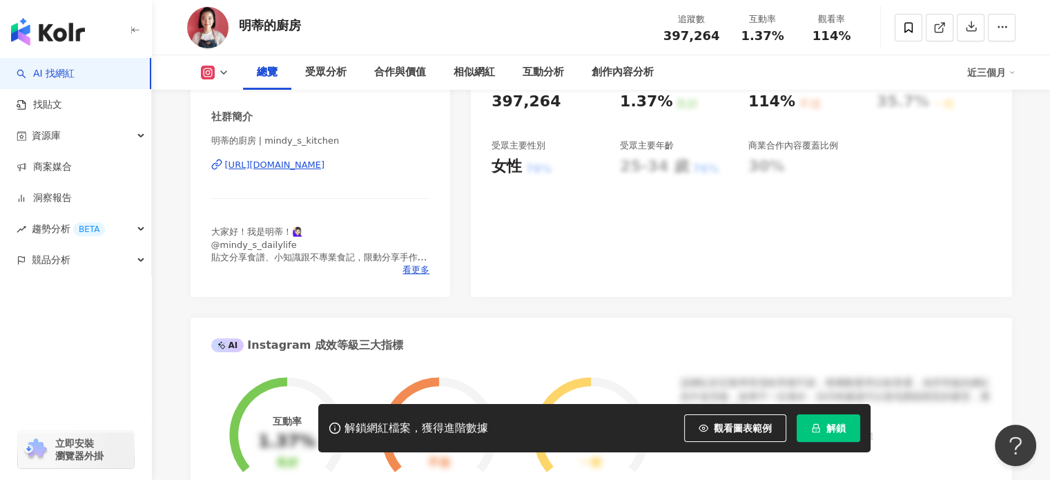
scroll to position [207, 0]
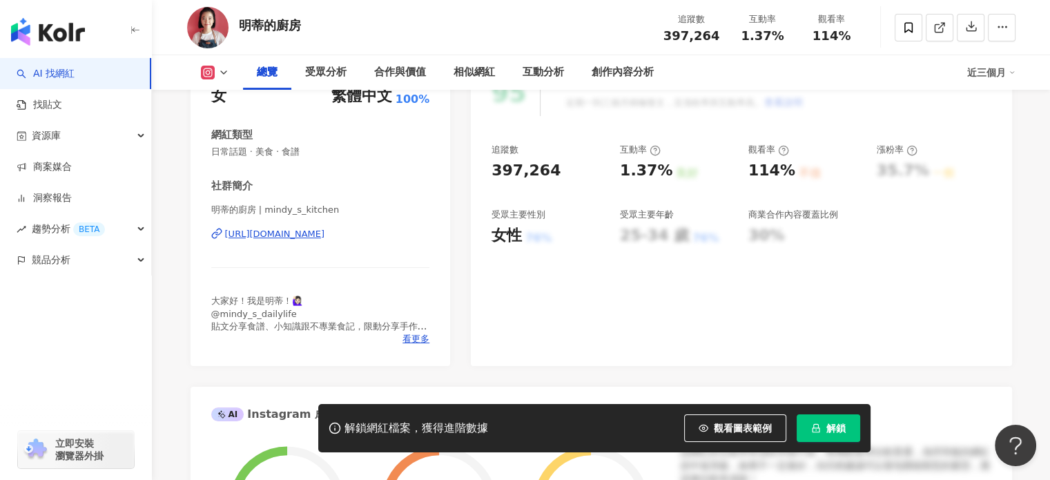
click at [325, 235] on div "[URL][DOMAIN_NAME]" at bounding box center [275, 234] width 100 height 12
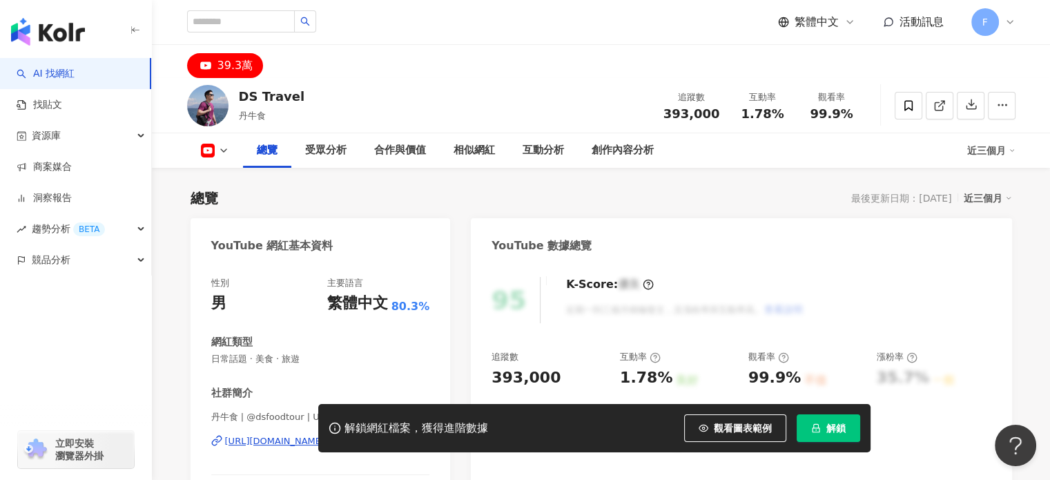
scroll to position [207, 0]
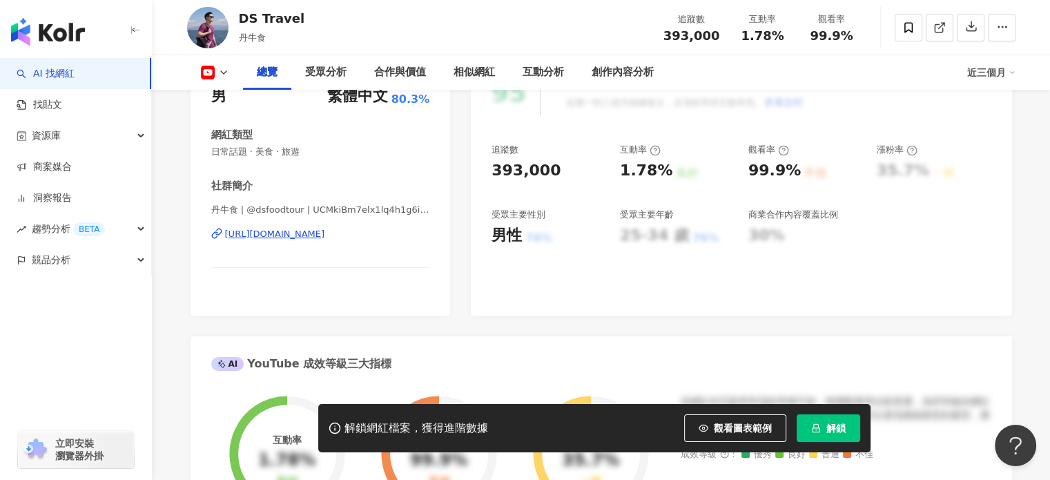
click at [325, 231] on div "https://www.youtube.com/channel/UCMkiBm7elx1lq4h1g6i7GWA" at bounding box center [275, 234] width 100 height 12
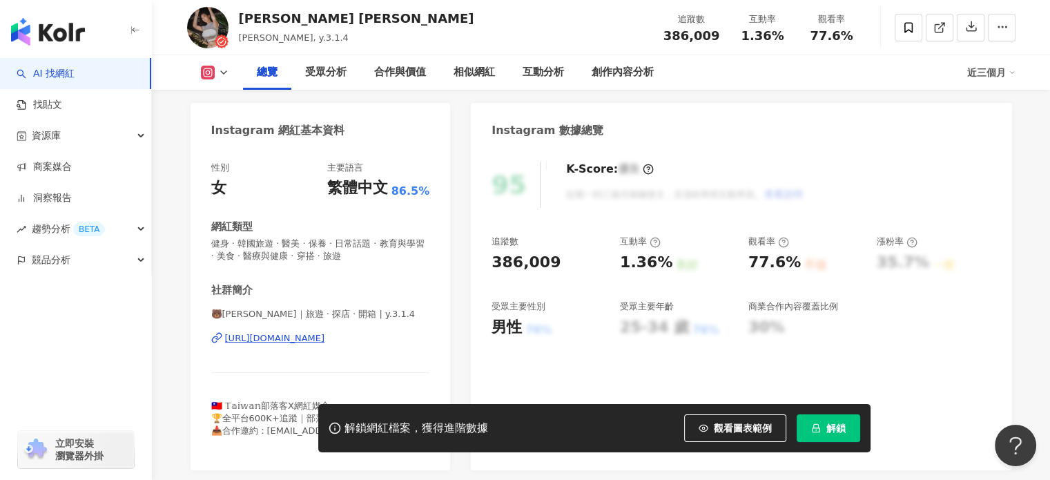
scroll to position [157, 0]
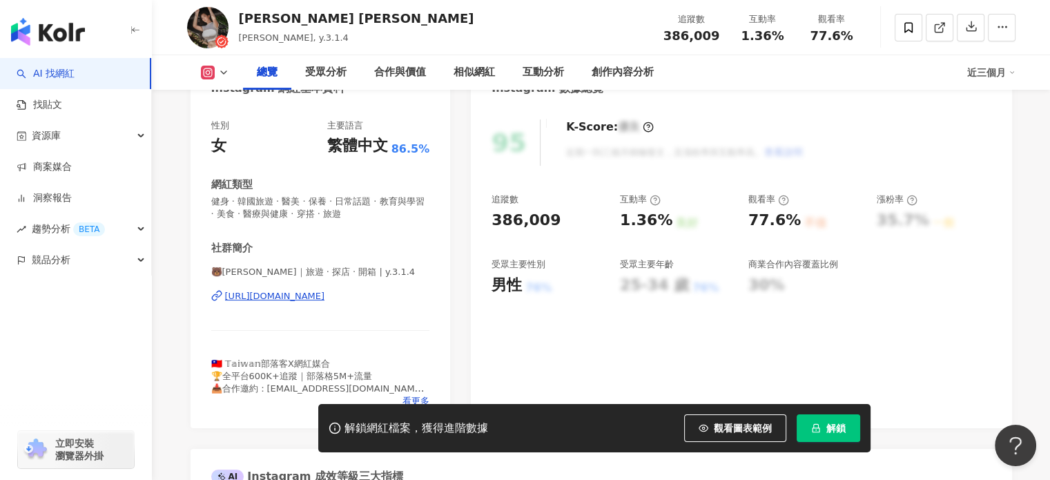
click at [325, 298] on div "[URL][DOMAIN_NAME]" at bounding box center [275, 296] width 100 height 12
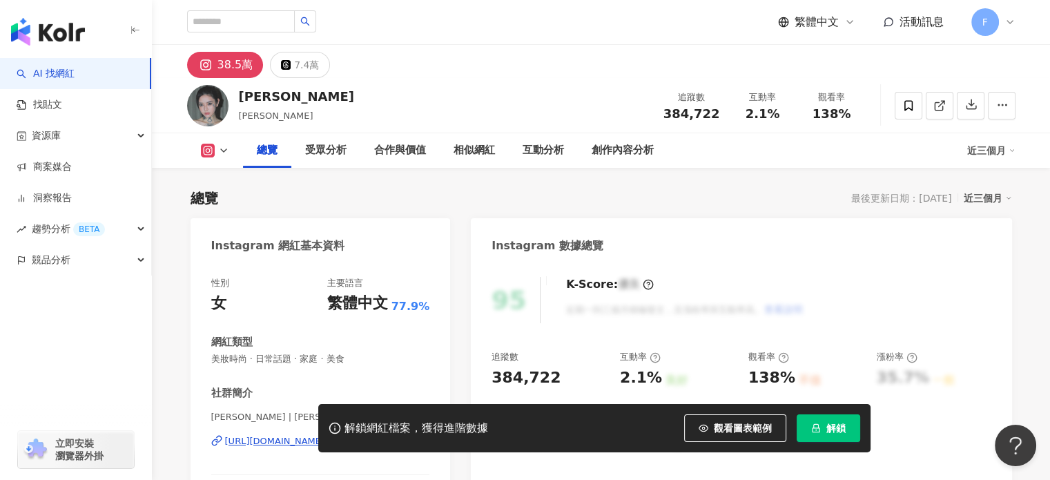
scroll to position [138, 0]
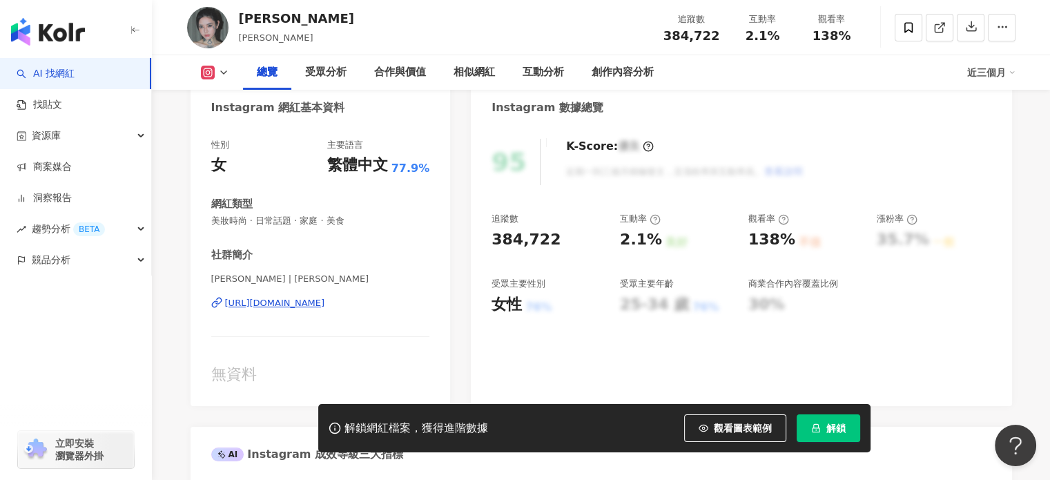
drag, startPoint x: 386, startPoint y: 305, endPoint x: 647, endPoint y: 178, distance: 290.3
click at [325, 305] on div "https://www.instagram.com/andy_blossom/" at bounding box center [275, 303] width 100 height 12
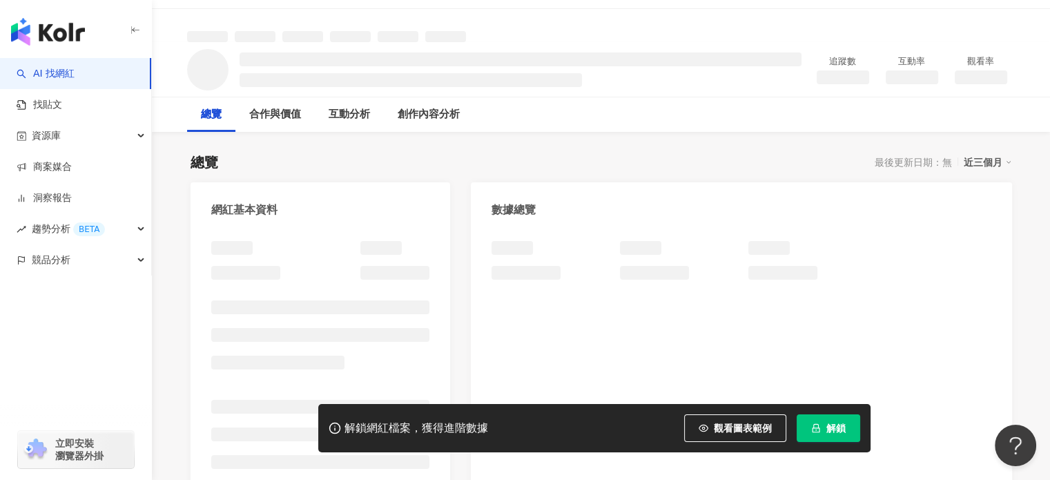
scroll to position [138, 0]
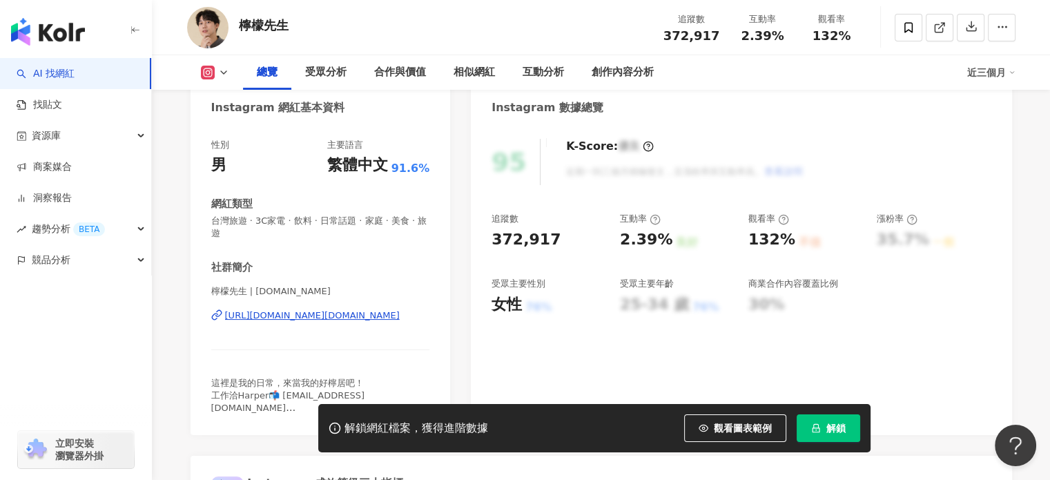
click at [357, 318] on div "https://www.instagram.com/mr.lemon.tw/" at bounding box center [312, 315] width 175 height 12
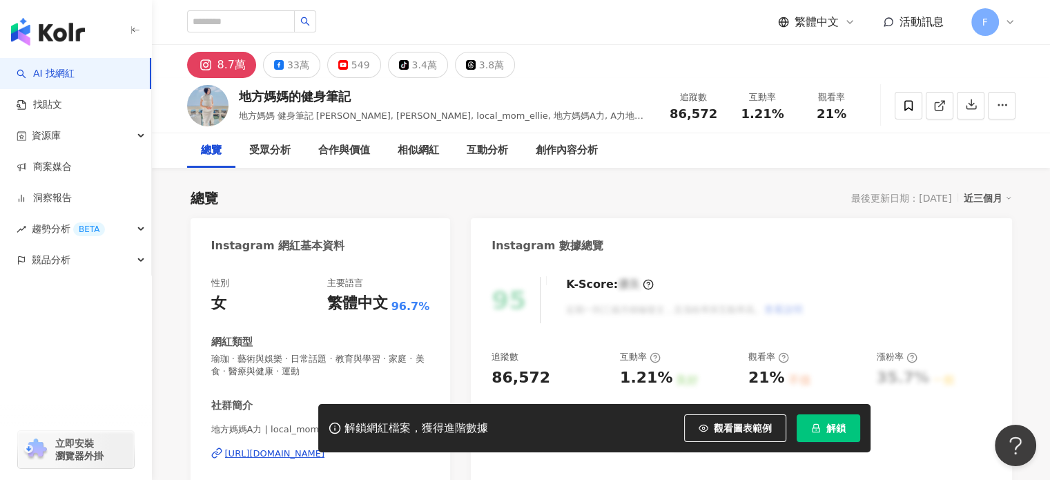
scroll to position [207, 0]
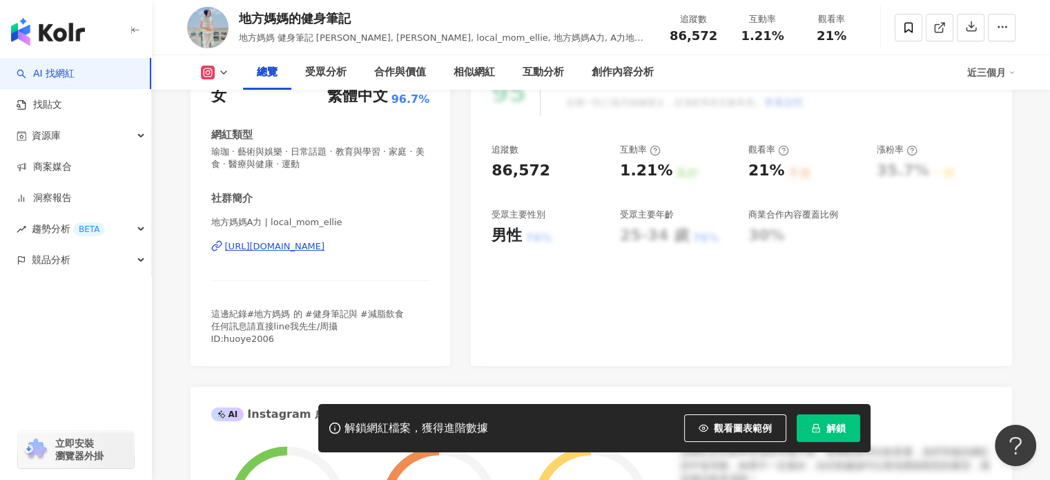
click at [325, 250] on div "https://www.instagram.com/local_mom_ellie/" at bounding box center [275, 246] width 100 height 12
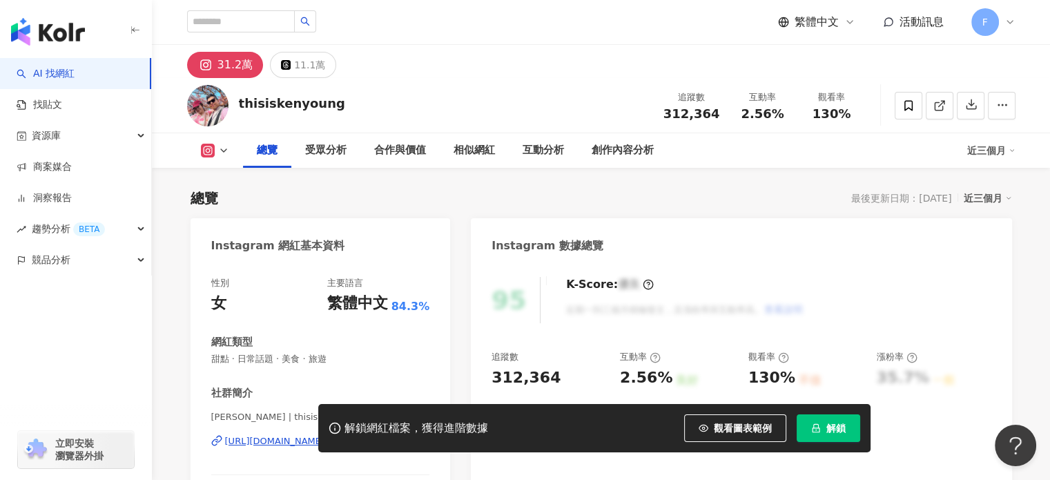
scroll to position [207, 0]
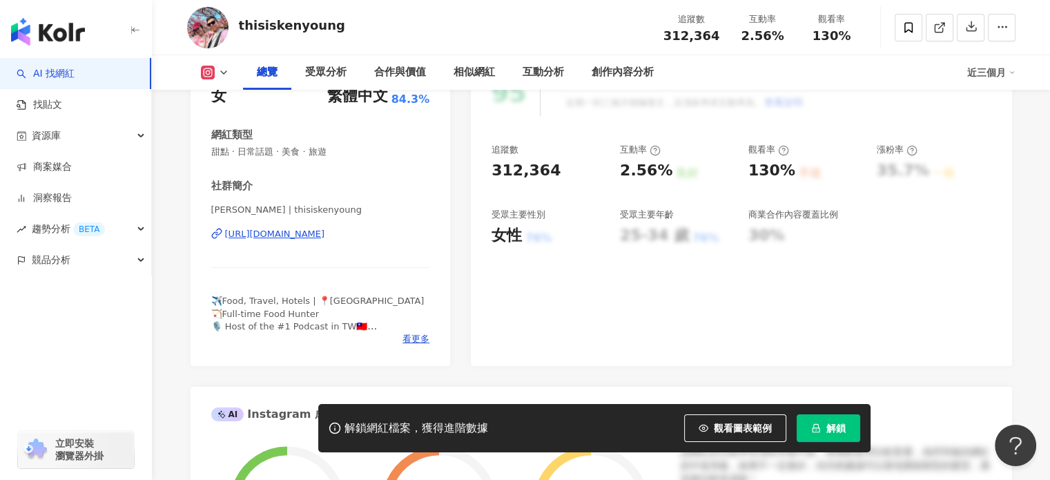
click at [325, 233] on div "https://www.instagram.com/thisiskenyoung/" at bounding box center [275, 234] width 100 height 12
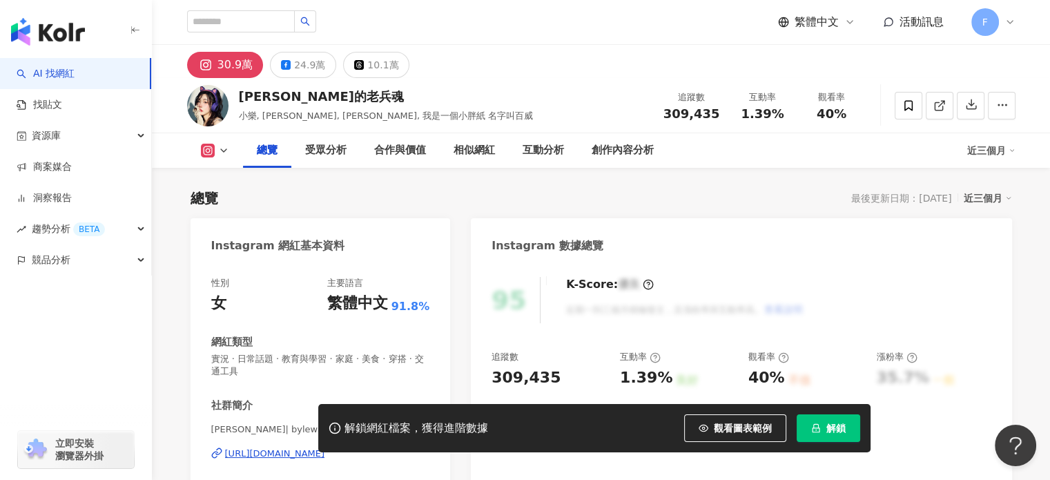
scroll to position [207, 0]
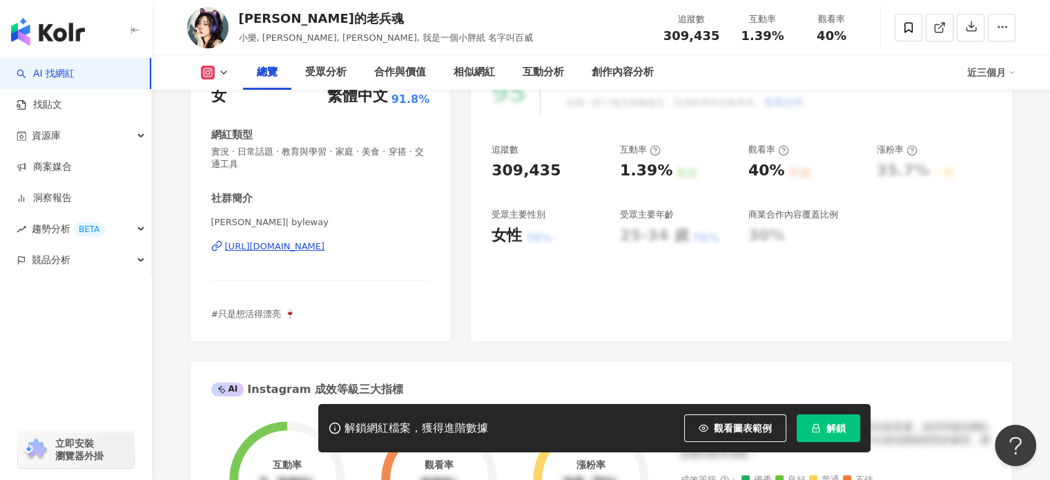
click at [320, 245] on div "https://www.instagram.com/byleway/" at bounding box center [275, 246] width 100 height 12
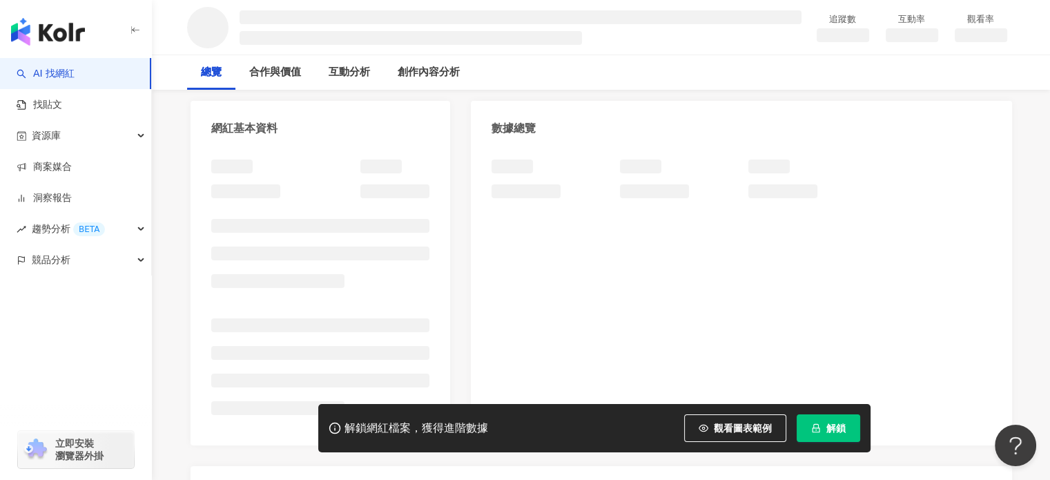
scroll to position [138, 0]
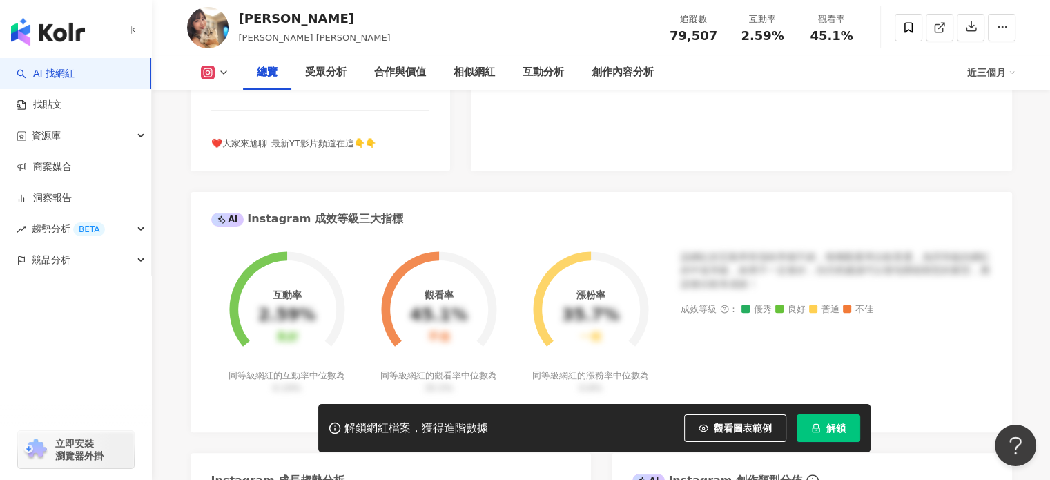
scroll to position [207, 0]
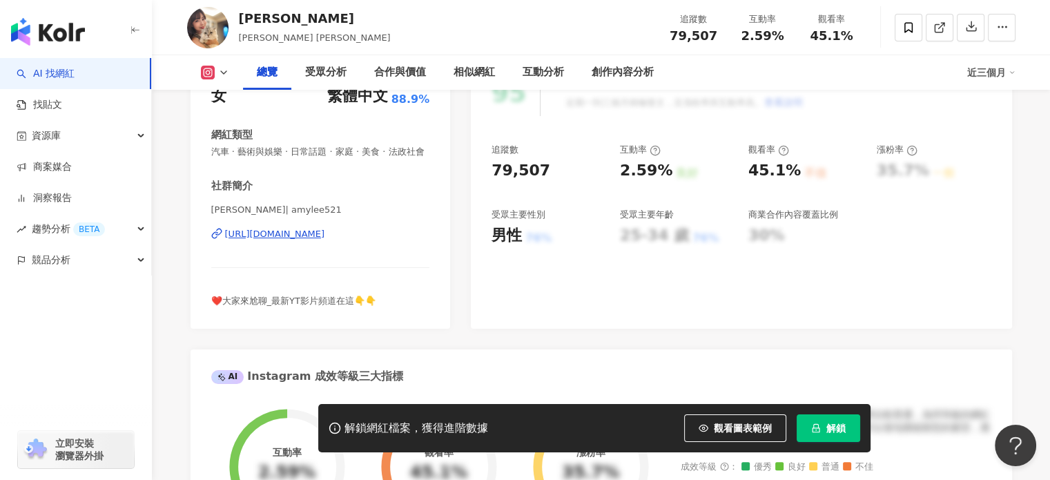
click at [325, 240] on div "https://www.instagram.com/amylee521/" at bounding box center [275, 234] width 100 height 12
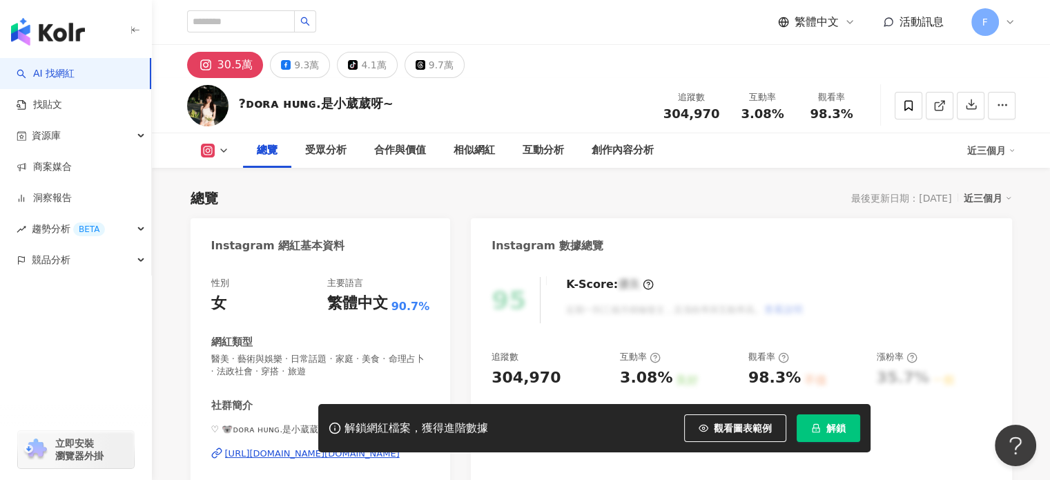
scroll to position [138, 0]
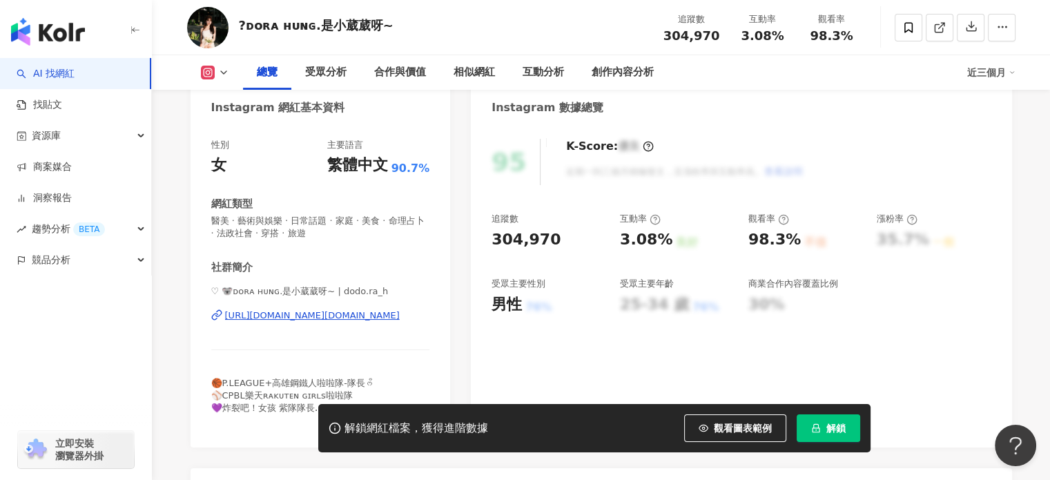
click at [360, 317] on div "https://www.instagram.com/dodo.ra_h/" at bounding box center [312, 315] width 175 height 12
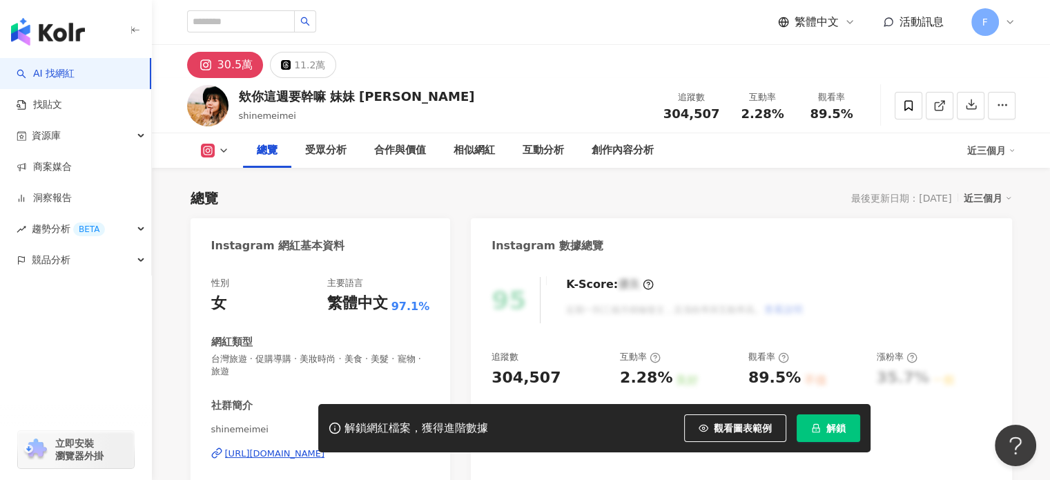
scroll to position [207, 0]
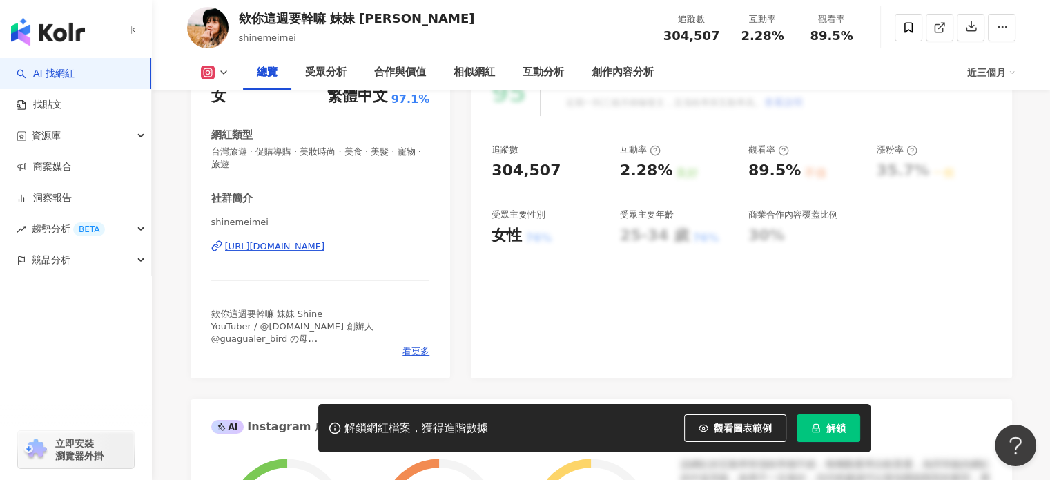
click at [325, 250] on div "[URL][DOMAIN_NAME]" at bounding box center [275, 246] width 100 height 12
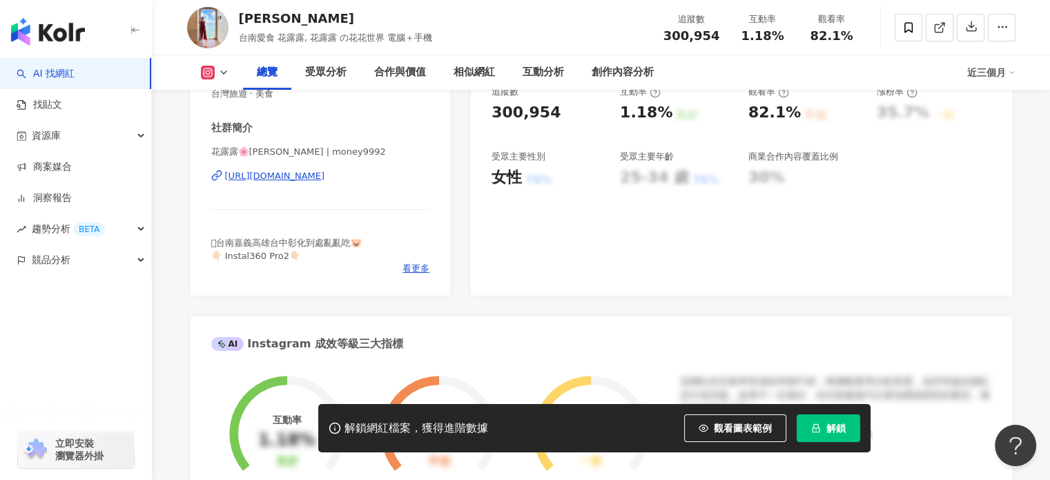
click at [325, 175] on div "https://www.instagram.com/money9992/" at bounding box center [275, 176] width 100 height 12
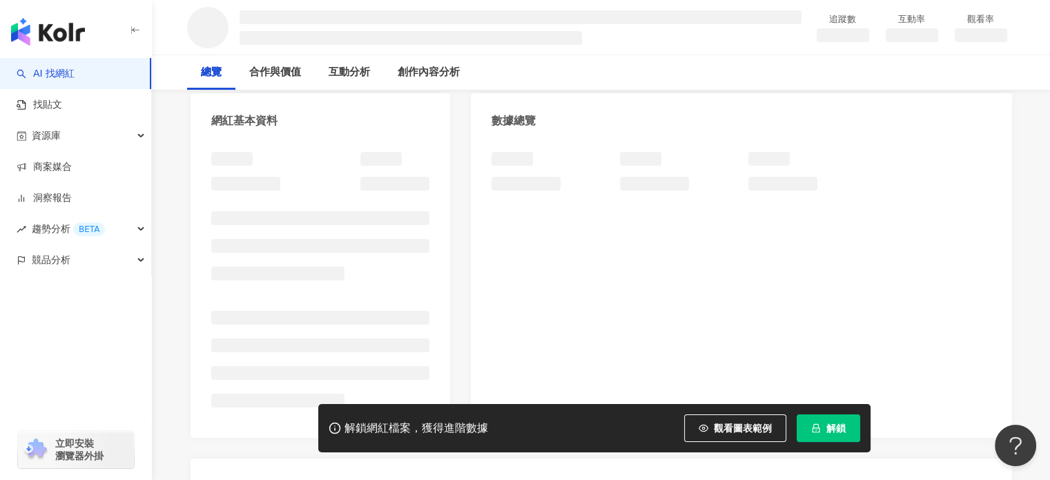
scroll to position [138, 0]
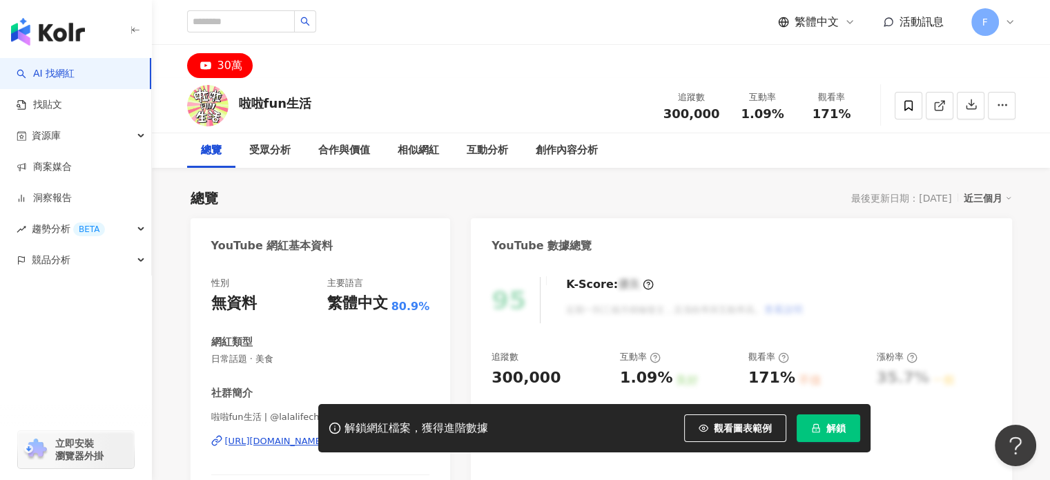
click at [325, 435] on div "[URL][DOMAIN_NAME]" at bounding box center [275, 441] width 100 height 12
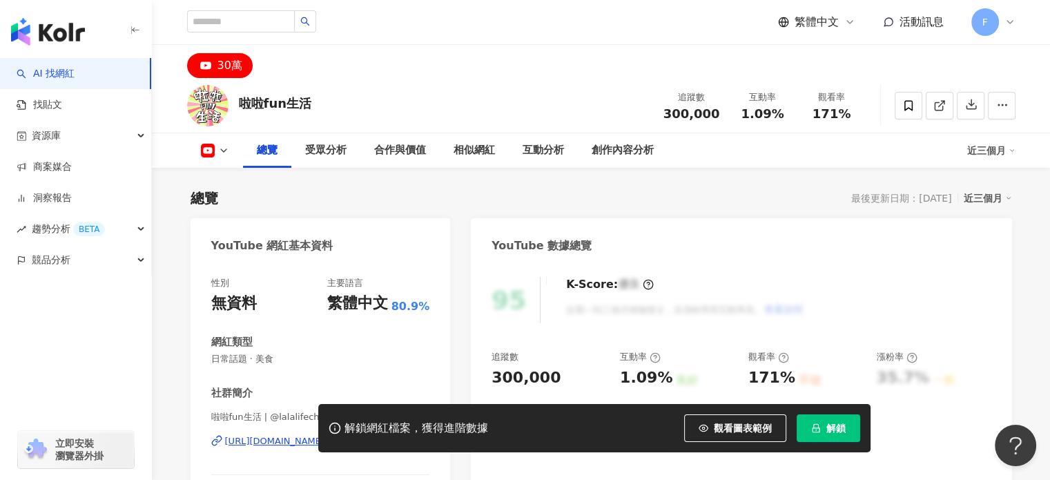
scroll to position [207, 0]
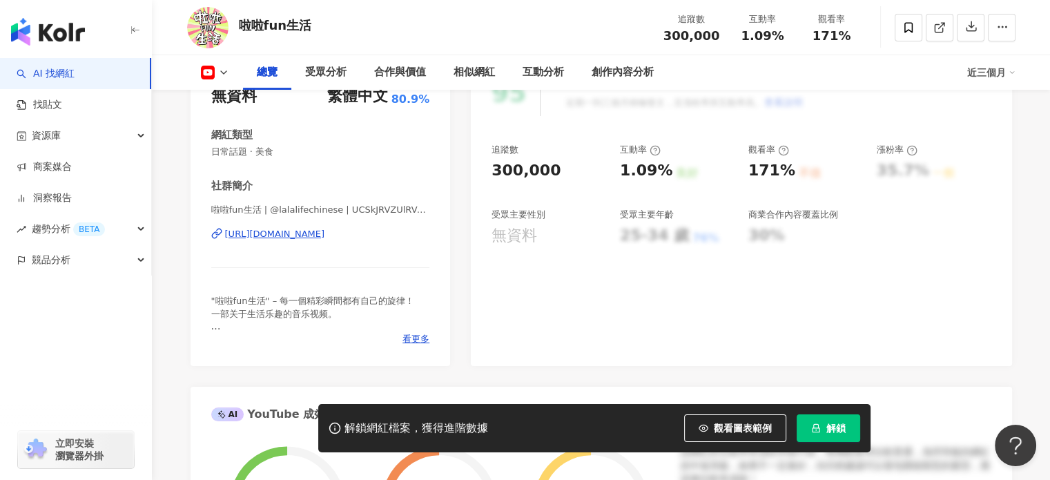
click at [599, 325] on div "95 K-Score : 優良 近期一到三個月積極發文，且漲粉率與互動率高。 查看說明 追蹤數 300,000 互動率 1.09% 良好 觀看率 171% 不…" at bounding box center [741, 211] width 541 height 310
